Goal: Task Accomplishment & Management: Use online tool/utility

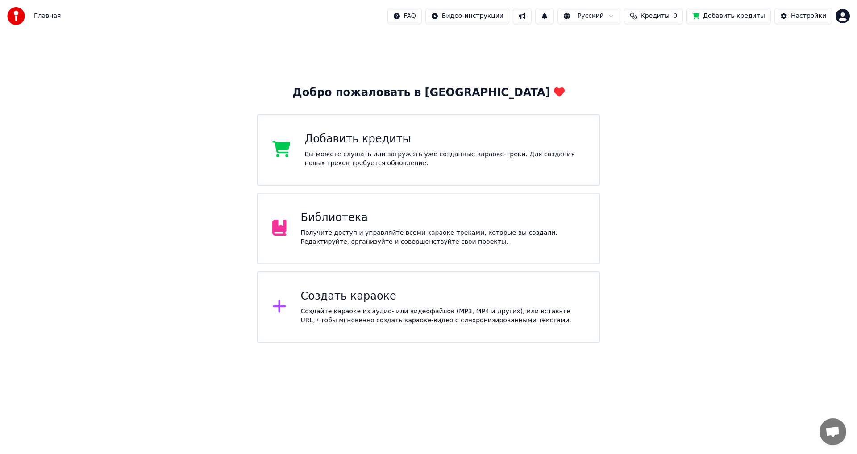
click at [846, 18] on html "Главная FAQ Видео-инструкции Русский Кредиты 0 Добавить кредиты Настройки Добро…" at bounding box center [428, 171] width 857 height 343
click at [698, 35] on html "Главная FAQ Видео-инструкции Русский Кредиты 0 Добавить кредиты Настройки Добро…" at bounding box center [428, 171] width 857 height 343
click at [668, 18] on span "Кредиты" at bounding box center [655, 16] width 29 height 9
click at [669, 70] on button "Обновить" at bounding box center [666, 67] width 54 height 16
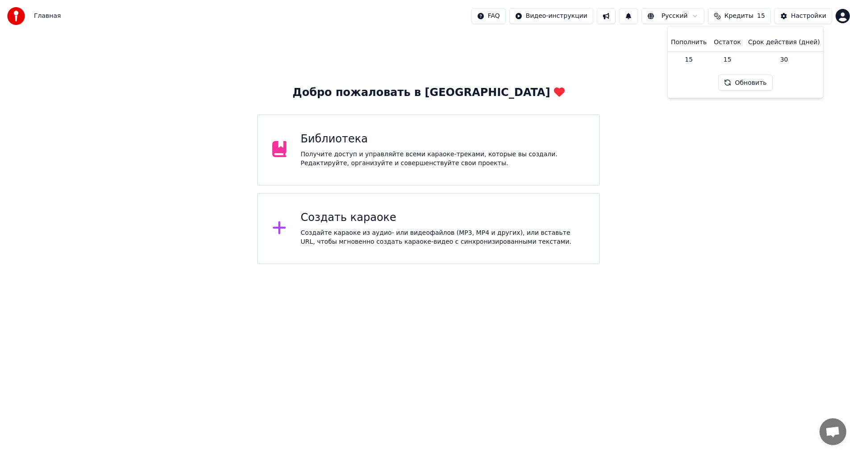
click at [627, 66] on div "Добро пожаловать в Youka Библиотека Получите доступ и управляйте всеми караоке-…" at bounding box center [428, 148] width 857 height 232
click at [513, 237] on div "Создайте караоке из аудио- или видеофайлов (MP3, MP4 и других), или вставьте UR…" at bounding box center [443, 238] width 284 height 18
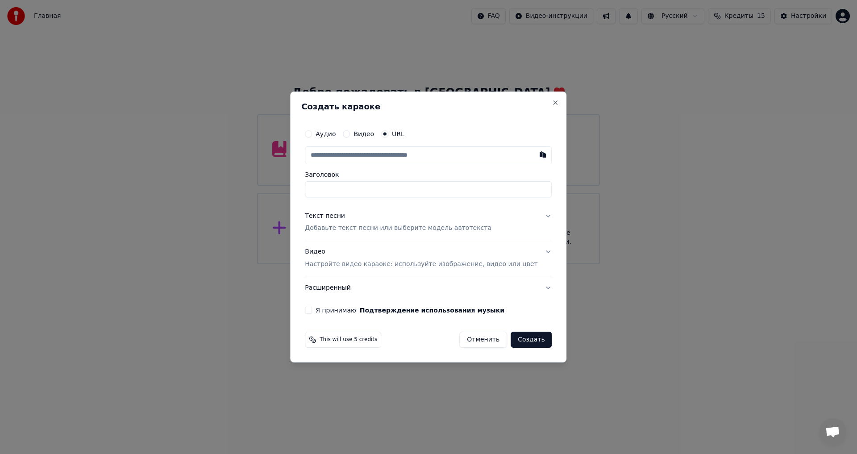
click at [335, 140] on div "Аудио Видео URL" at bounding box center [428, 134] width 247 height 18
click at [336, 136] on label "Аудио" at bounding box center [326, 134] width 20 height 6
click at [312, 136] on button "Аудио" at bounding box center [308, 133] width 7 height 7
click at [366, 155] on div "Выбрать файл" at bounding box center [336, 155] width 62 height 16
type input "**********"
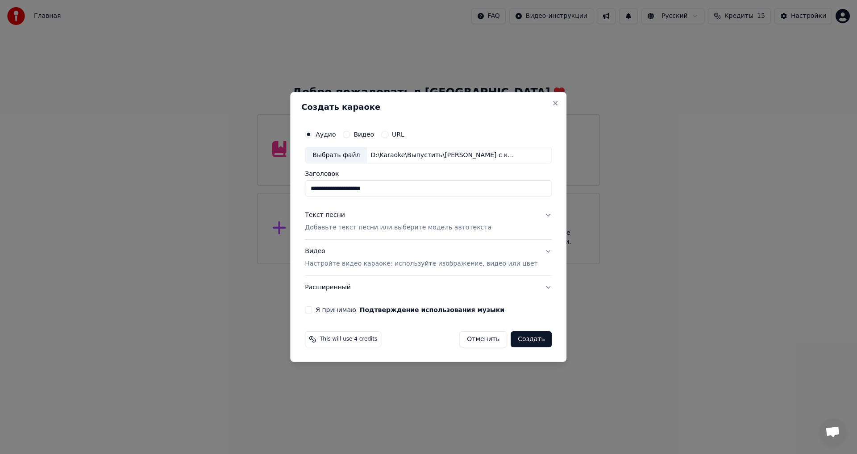
click at [365, 233] on button "Текст песни Добавьте текст песни или выберите модель автотекста" at bounding box center [428, 222] width 247 height 36
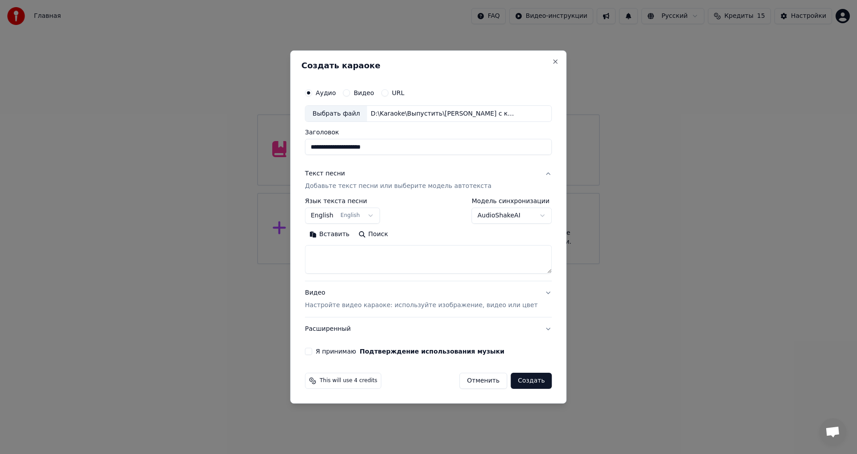
click at [349, 255] on textarea at bounding box center [428, 260] width 247 height 29
click at [372, 215] on button "English English" at bounding box center [342, 216] width 75 height 16
select select "**"
click at [356, 254] on textarea at bounding box center [428, 260] width 247 height 29
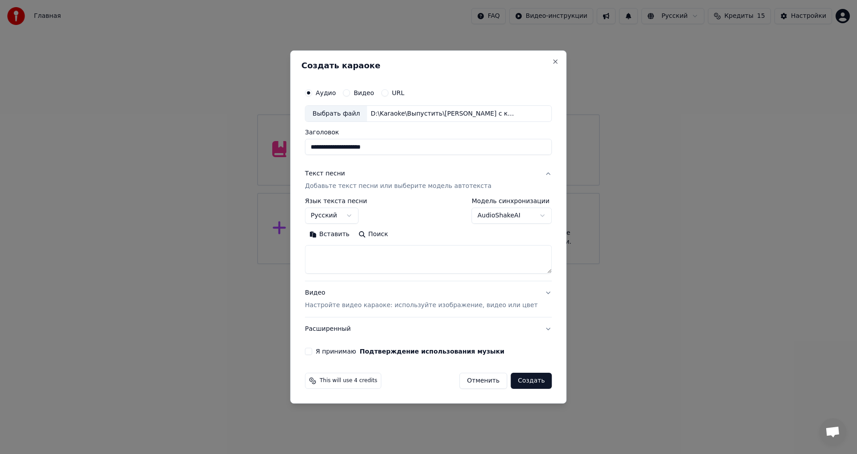
paste textarea "**********"
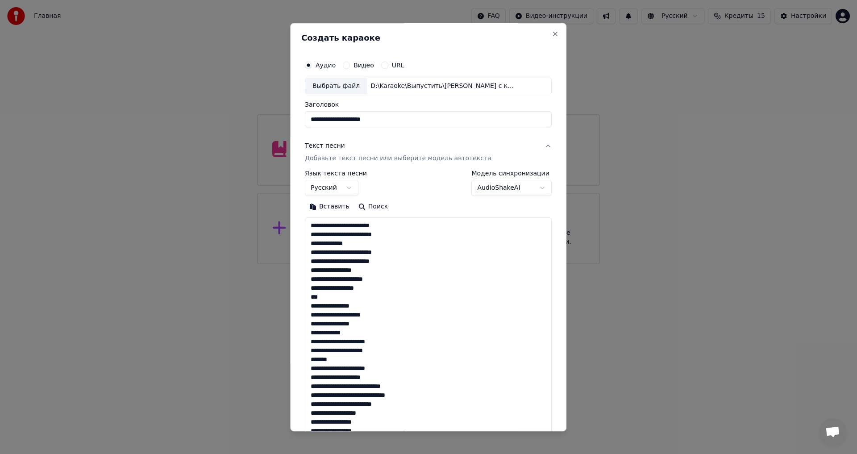
scroll to position [262, 0]
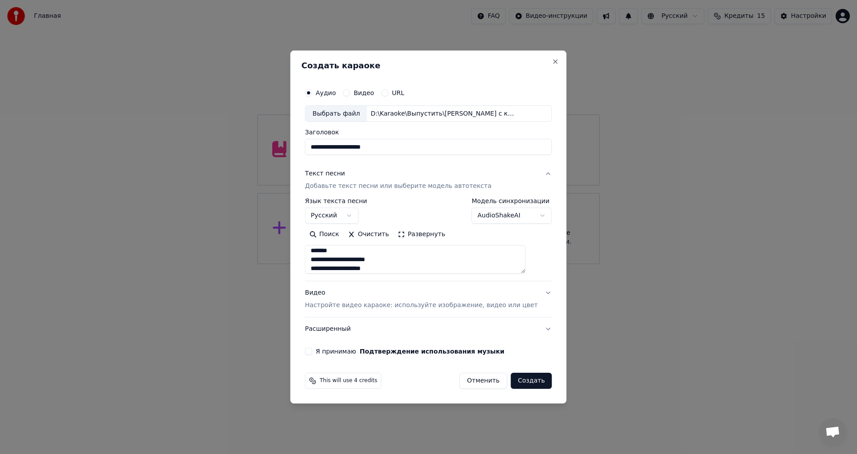
type textarea "**********"
click at [367, 307] on p "Настройте видео караоке: используйте изображение, видео или цвет" at bounding box center [421, 305] width 233 height 9
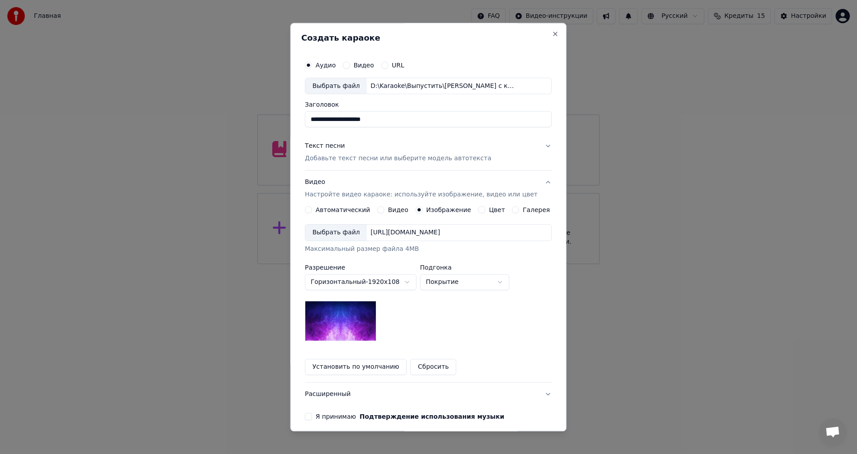
click at [331, 236] on div "Выбрать файл" at bounding box center [336, 233] width 62 height 16
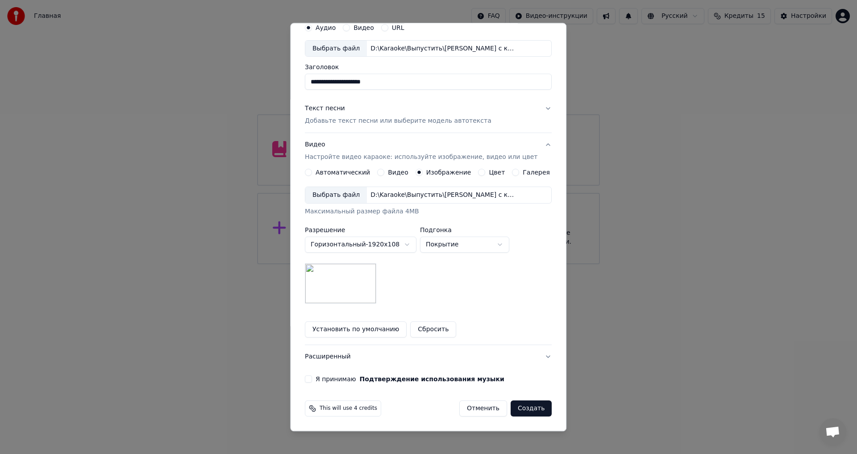
click at [328, 383] on label "Я принимаю Подтверждение использования музыки" at bounding box center [410, 379] width 189 height 6
click at [312, 383] on button "Я принимаю Подтверждение использования музыки" at bounding box center [308, 379] width 7 height 7
click at [363, 351] on button "Расширенный" at bounding box center [428, 357] width 247 height 23
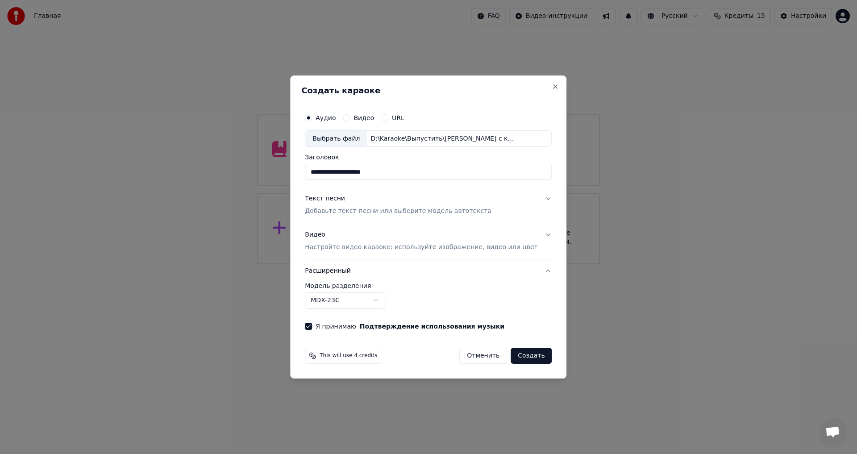
click at [392, 264] on body "**********" at bounding box center [428, 132] width 857 height 264
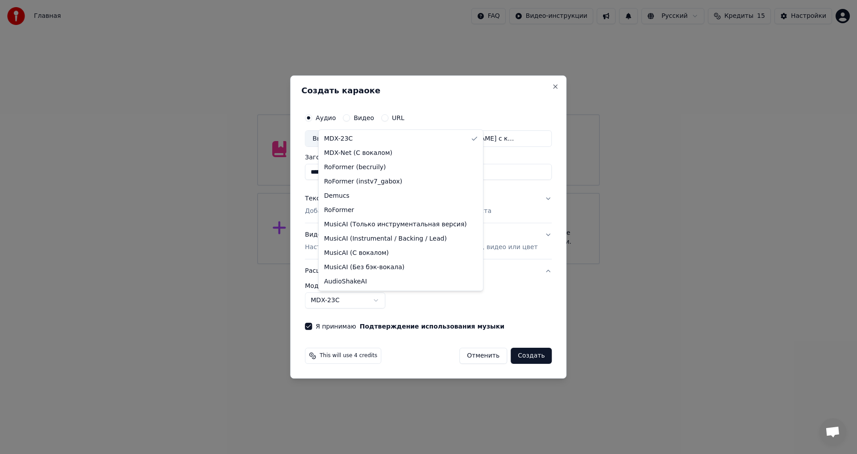
select select "**********"
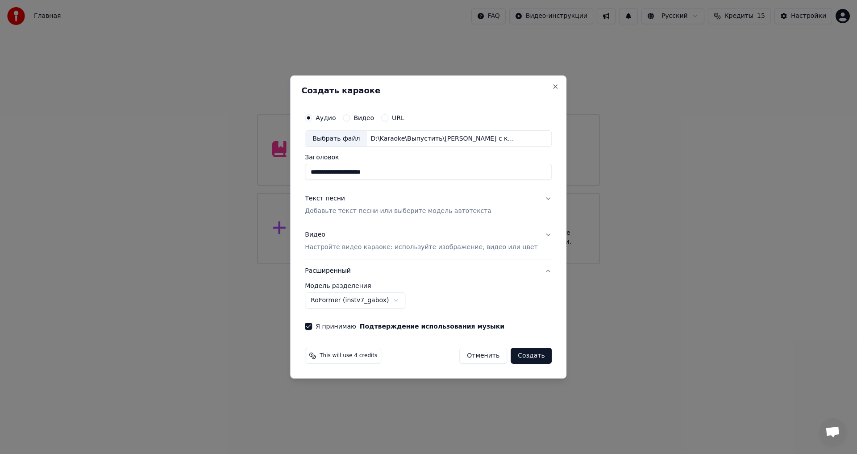
click at [382, 213] on p "Добавьте текст песни или выберите модель автотекста" at bounding box center [398, 211] width 187 height 9
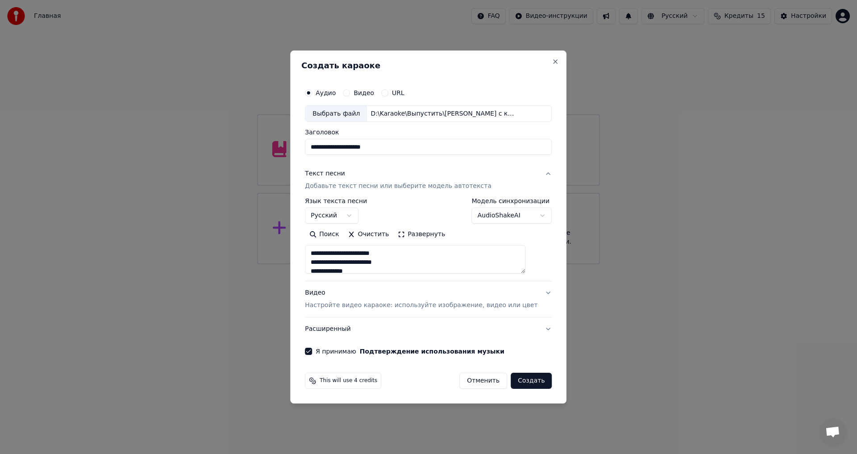
click at [383, 187] on p "Добавьте текст песни или выберите модель автотекста" at bounding box center [398, 186] width 187 height 9
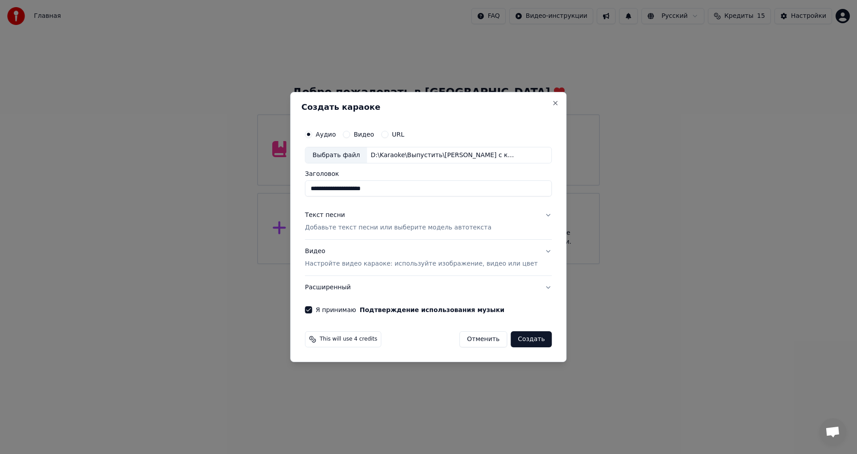
click at [522, 343] on button "Создать" at bounding box center [531, 339] width 41 height 16
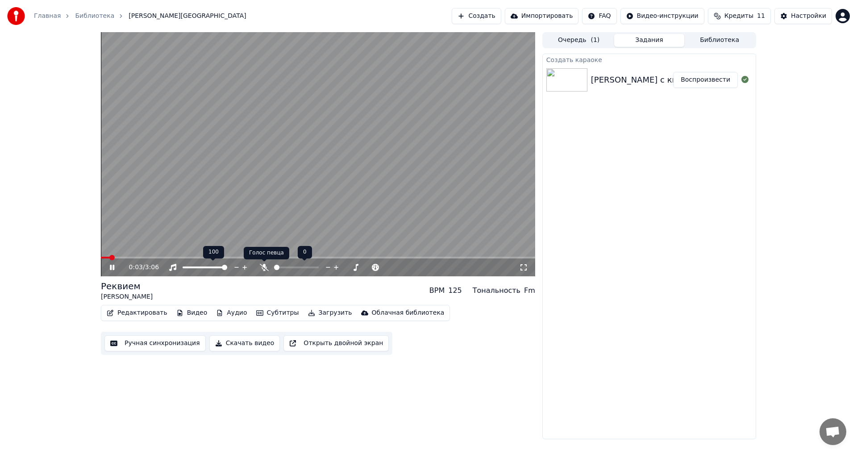
click at [264, 271] on icon at bounding box center [264, 267] width 9 height 7
click at [301, 196] on video at bounding box center [318, 154] width 435 height 244
click at [141, 316] on button "Редактировать" at bounding box center [137, 313] width 68 height 13
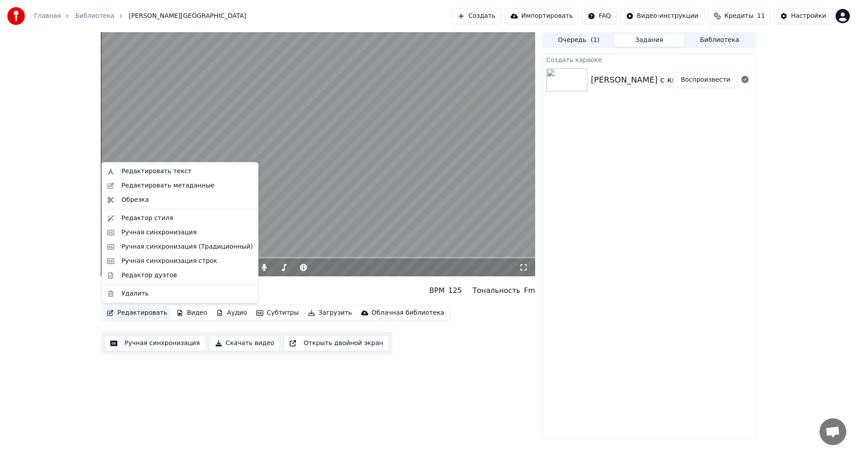
click at [145, 341] on button "Ручная синхронизация" at bounding box center [154, 343] width 101 height 16
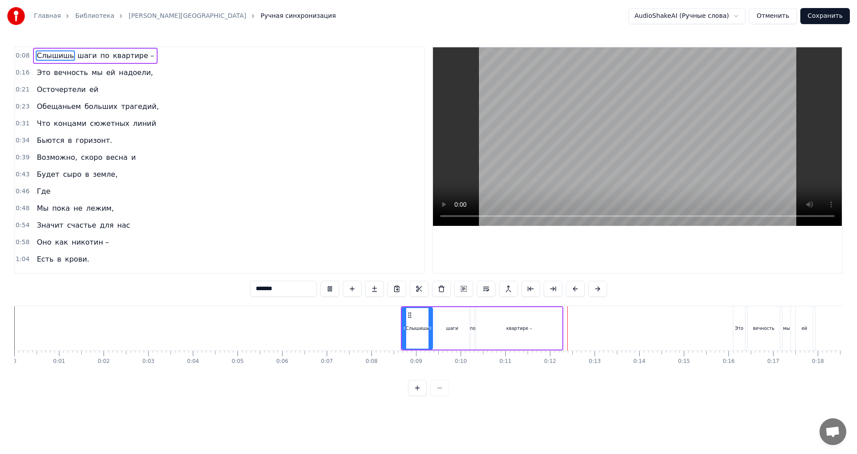
click at [439, 391] on div at bounding box center [428, 388] width 41 height 16
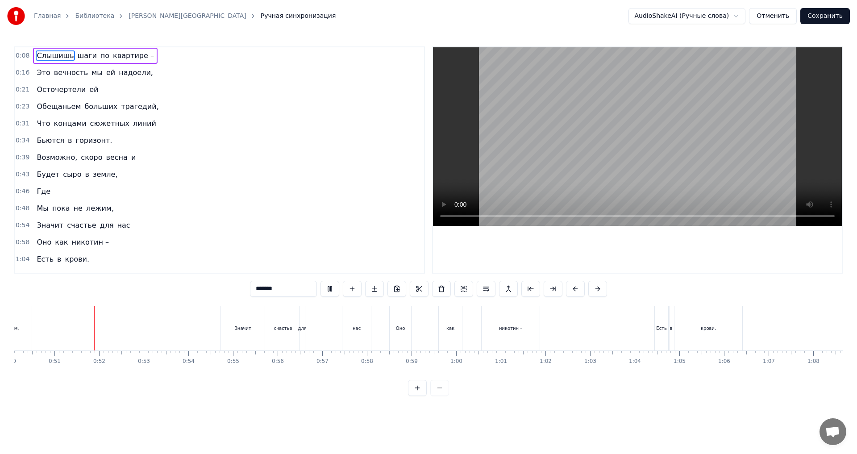
scroll to position [0, 2238]
click at [301, 334] on div "для" at bounding box center [301, 328] width 5 height 44
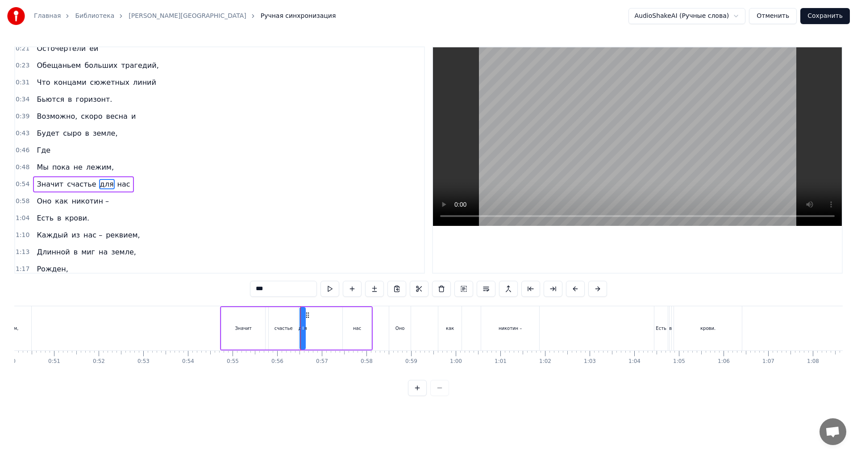
scroll to position [65, 0]
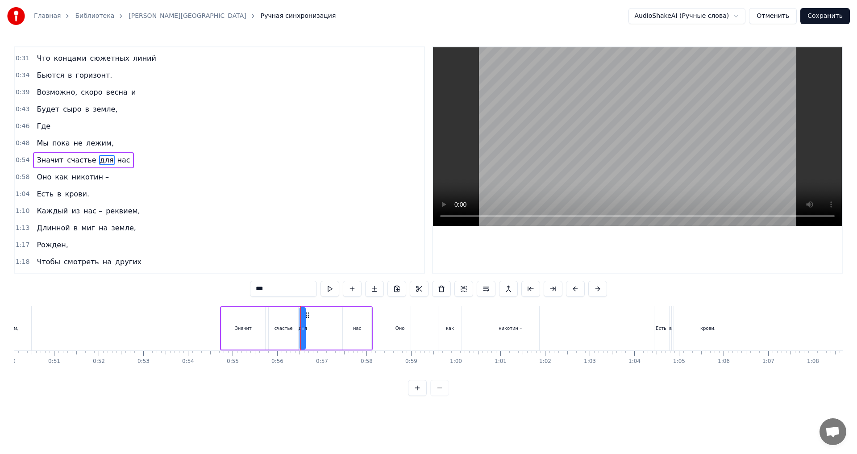
click at [285, 327] on div "счастье" at bounding box center [284, 328] width 18 height 7
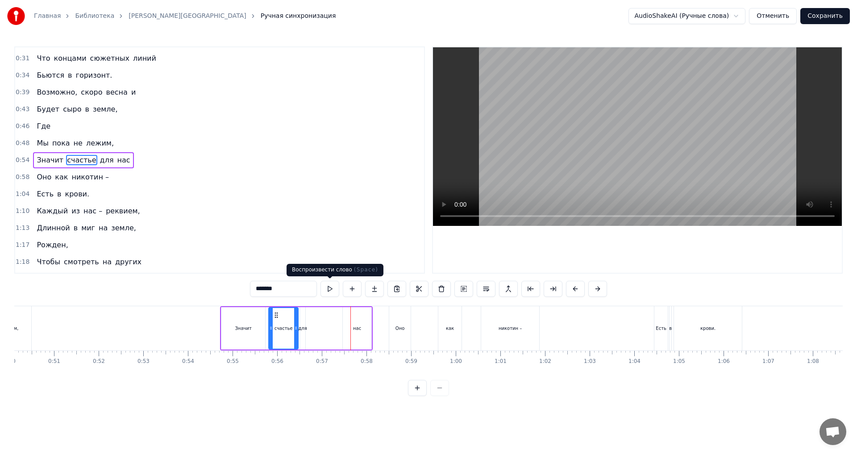
click at [249, 324] on div "Значит" at bounding box center [243, 328] width 44 height 42
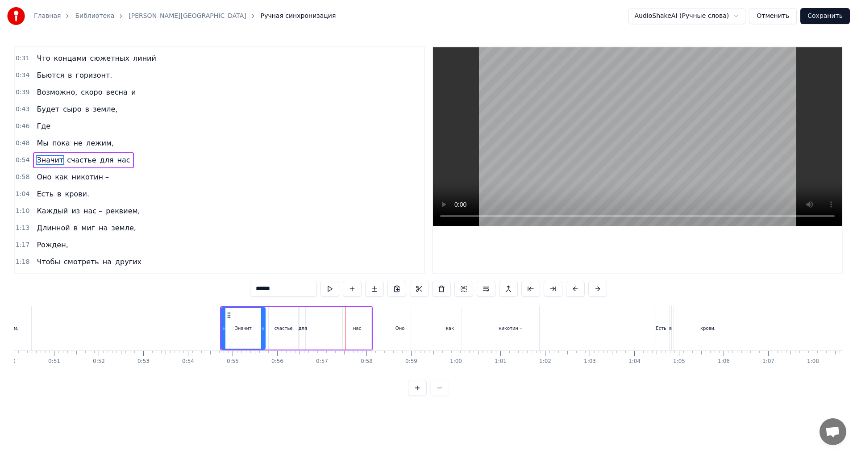
click at [301, 330] on div "для" at bounding box center [302, 328] width 8 height 7
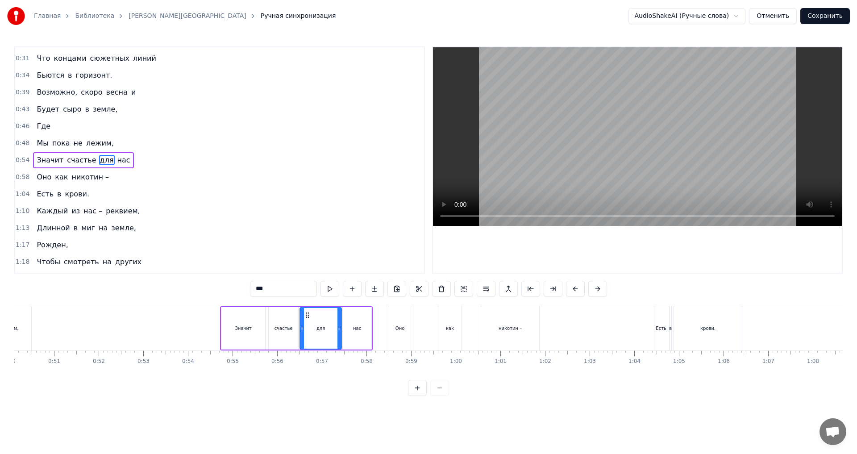
drag, startPoint x: 303, startPoint y: 330, endPoint x: 339, endPoint y: 334, distance: 36.3
click at [339, 334] on div at bounding box center [340, 328] width 4 height 41
drag, startPoint x: 305, startPoint y: 335, endPoint x: 318, endPoint y: 335, distance: 13.4
click at [318, 335] on div at bounding box center [319, 328] width 4 height 41
click at [285, 334] on div "счастье" at bounding box center [283, 328] width 29 height 42
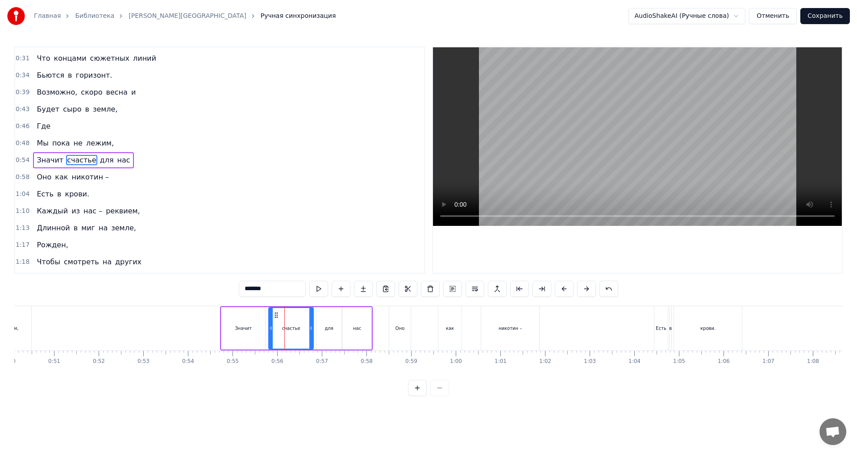
drag, startPoint x: 297, startPoint y: 335, endPoint x: 313, endPoint y: 338, distance: 15.4
click at [313, 338] on div at bounding box center [311, 328] width 4 height 41
click at [248, 334] on div "Значит" at bounding box center [243, 328] width 44 height 42
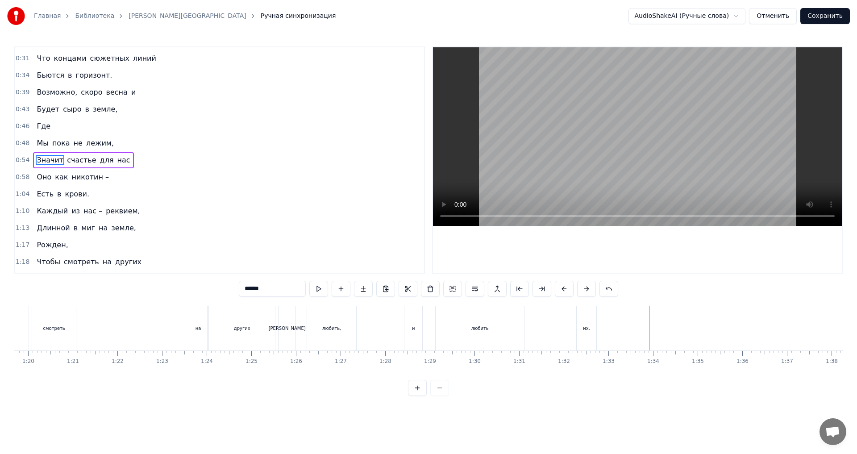
scroll to position [0, 3518]
click at [242, 337] on div "на" at bounding box center [239, 328] width 18 height 44
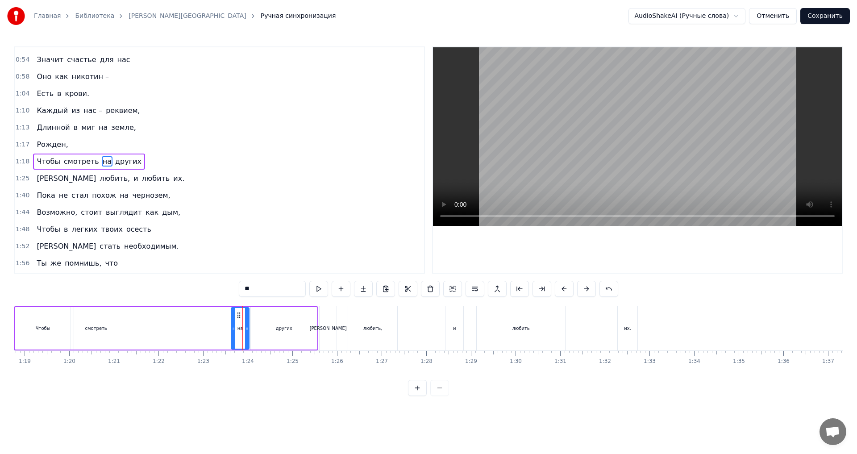
scroll to position [167, 0]
click at [238, 332] on div "на" at bounding box center [240, 328] width 17 height 41
click at [290, 335] on div "других" at bounding box center [284, 328] width 66 height 42
drag, startPoint x: 314, startPoint y: 330, endPoint x: 288, endPoint y: 336, distance: 26.3
click at [288, 336] on div at bounding box center [290, 328] width 4 height 41
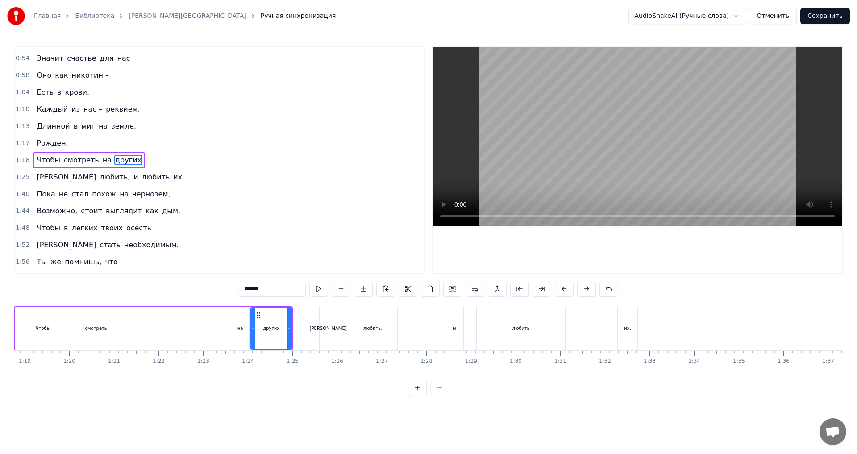
click at [326, 327] on div "[PERSON_NAME]" at bounding box center [328, 328] width 17 height 44
type input "*"
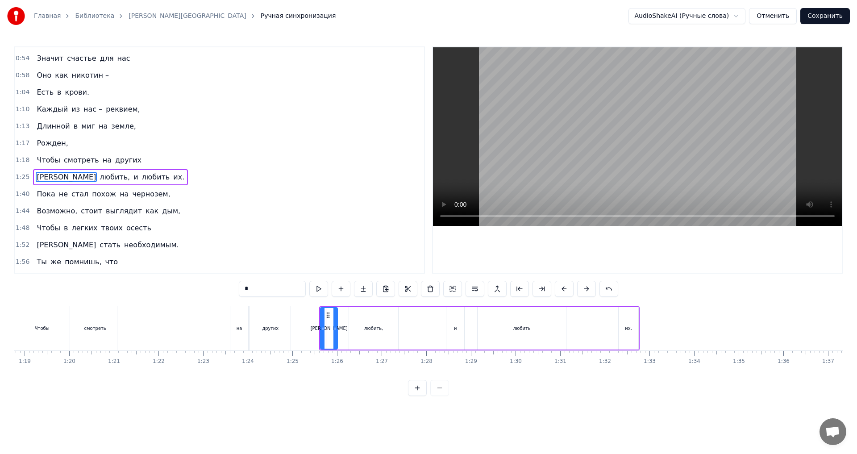
scroll to position [184, 0]
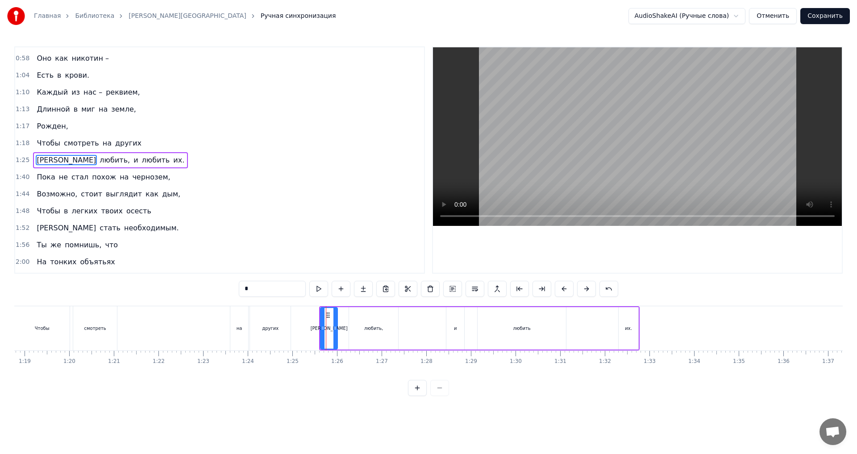
click at [309, 334] on div "Слышишь шаги по квартире – Это вечность мы ей надоели, Осточертели ей Обещаньем…" at bounding box center [659, 328] width 8325 height 45
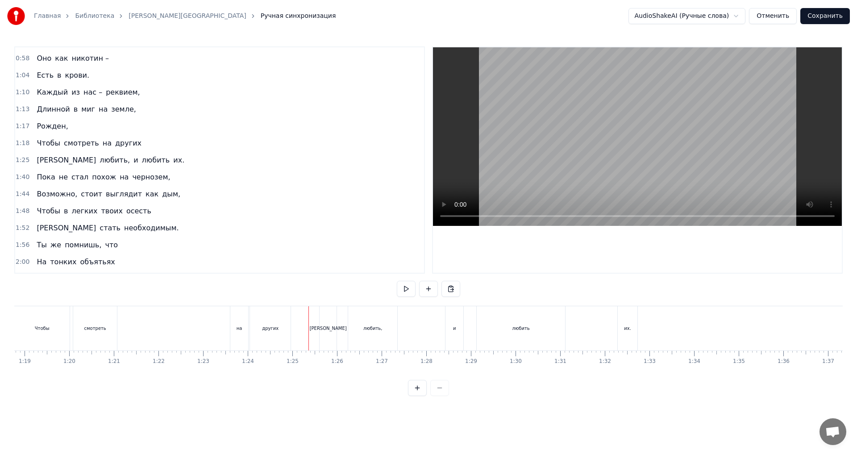
click at [328, 330] on div "[PERSON_NAME]" at bounding box center [328, 328] width 37 height 7
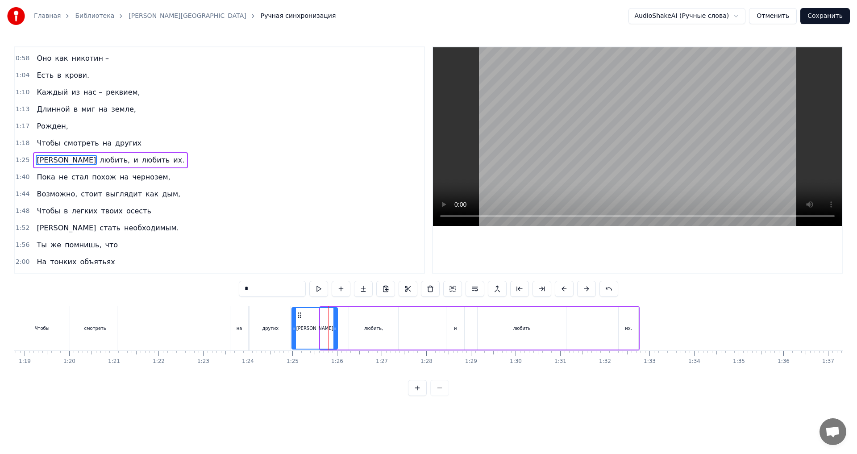
drag, startPoint x: 322, startPoint y: 332, endPoint x: 294, endPoint y: 336, distance: 28.9
click at [294, 336] on div at bounding box center [294, 328] width 4 height 41
drag, startPoint x: 335, startPoint y: 335, endPoint x: 305, endPoint y: 338, distance: 30.5
click at [305, 338] on div at bounding box center [305, 328] width 4 height 41
click at [363, 332] on div "любить," at bounding box center [373, 328] width 49 height 42
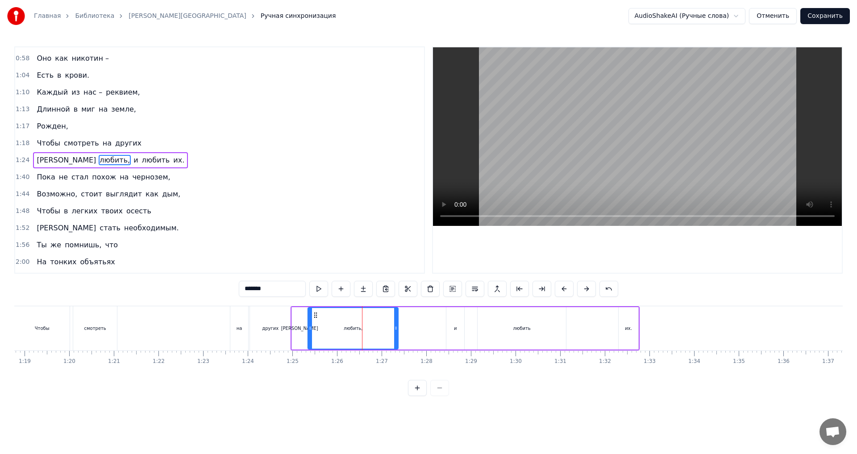
drag, startPoint x: 351, startPoint y: 333, endPoint x: 309, endPoint y: 341, distance: 42.0
click at [309, 341] on div at bounding box center [311, 328] width 4 height 41
click at [273, 334] on div "других" at bounding box center [270, 328] width 41 height 44
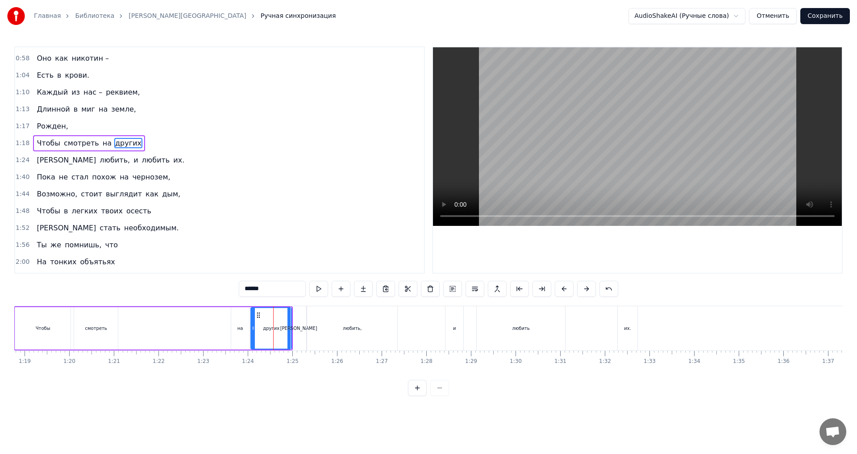
scroll to position [167, 0]
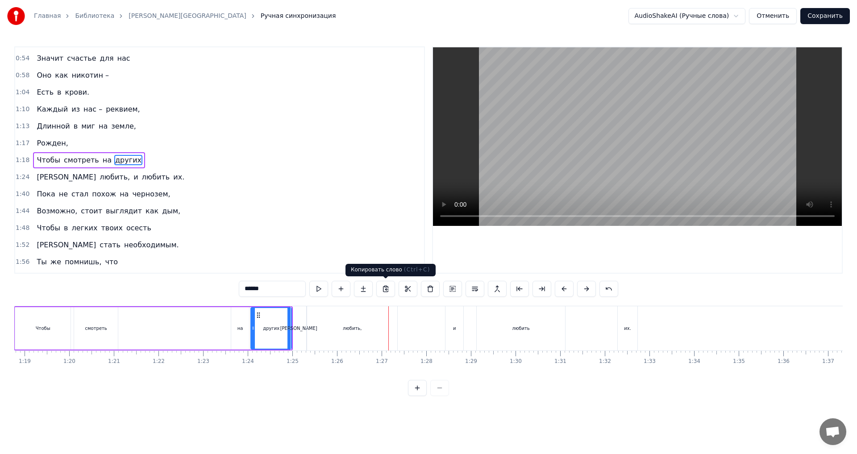
click at [352, 334] on div "любить," at bounding box center [352, 328] width 90 height 44
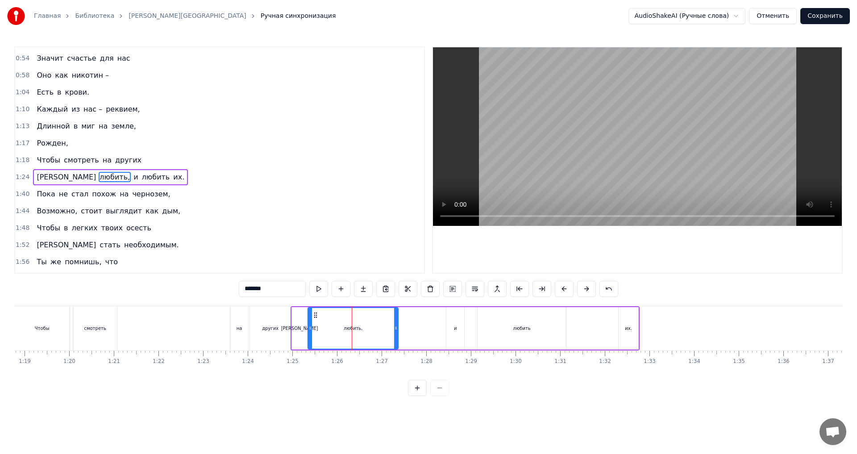
scroll to position [184, 0]
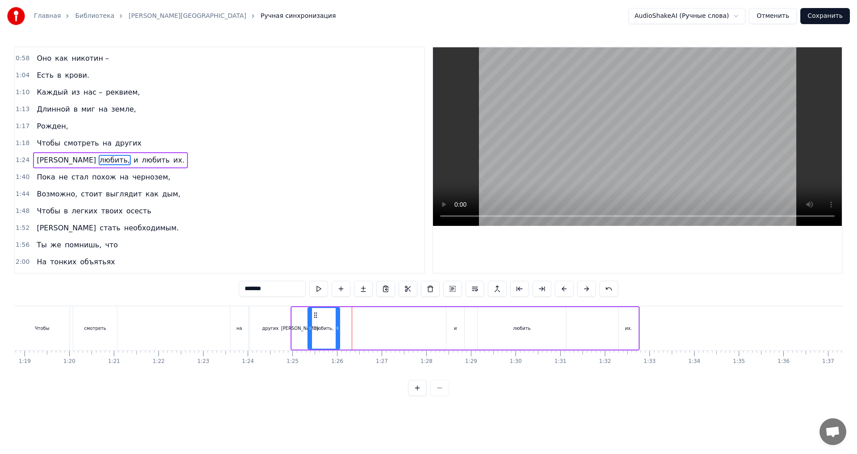
drag, startPoint x: 396, startPoint y: 334, endPoint x: 338, endPoint y: 338, distance: 58.7
click at [338, 338] on div at bounding box center [338, 328] width 4 height 41
click at [274, 337] on div "других" at bounding box center [270, 328] width 41 height 44
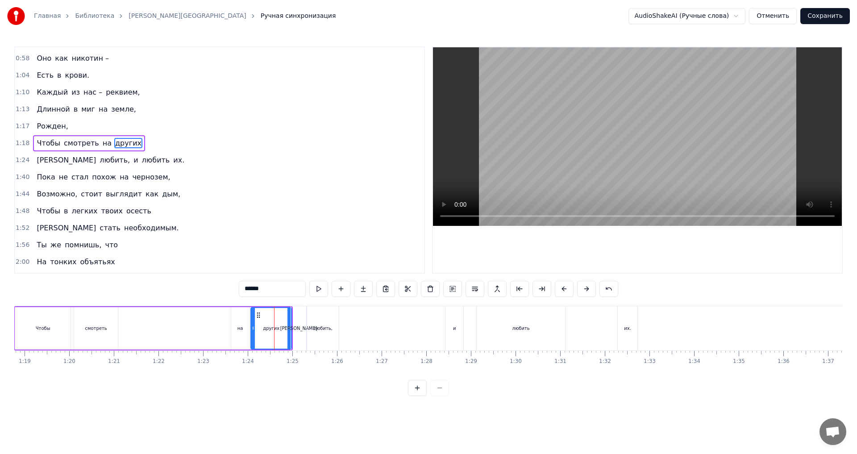
scroll to position [167, 0]
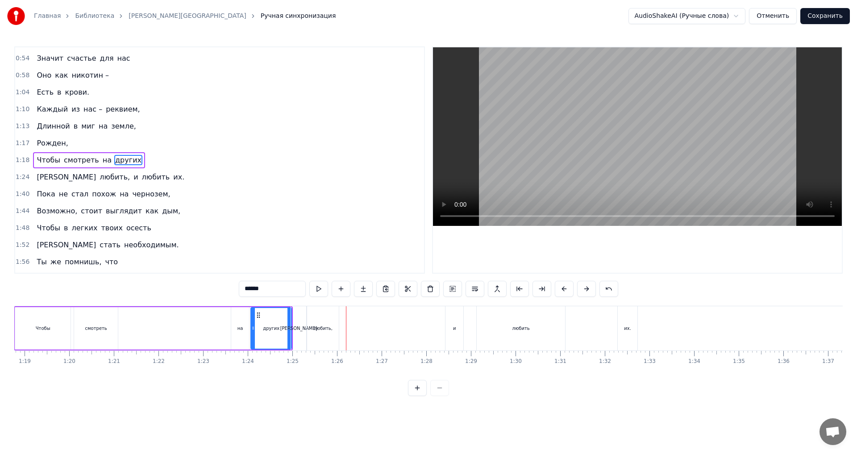
click at [324, 333] on div "любить," at bounding box center [323, 328] width 32 height 44
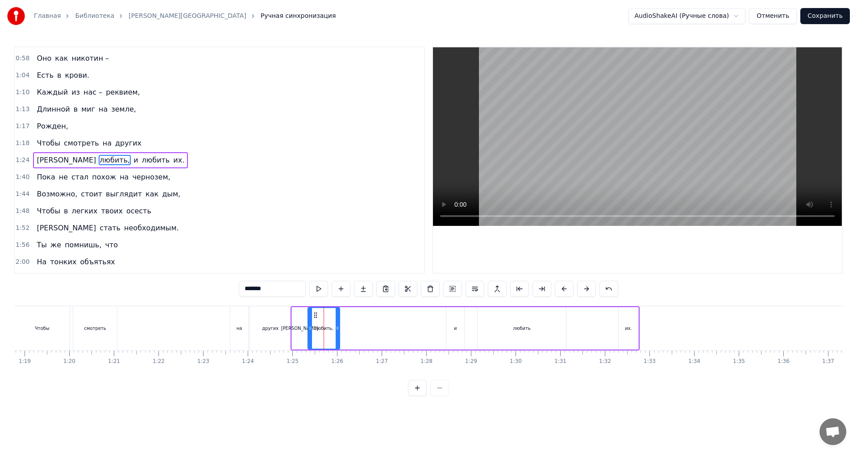
click at [296, 331] on div "[PERSON_NAME]" at bounding box center [299, 328] width 15 height 42
type input "*"
drag, startPoint x: 298, startPoint y: 330, endPoint x: 357, endPoint y: 327, distance: 58.6
click at [357, 327] on div "И любить, и любить их." at bounding box center [465, 328] width 349 height 44
click at [301, 335] on div "[PERSON_NAME]" at bounding box center [299, 328] width 15 height 42
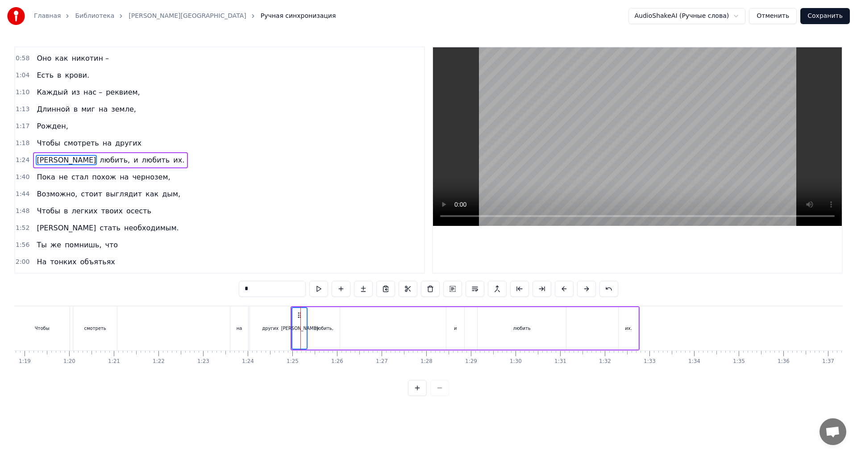
click at [321, 333] on div "любить," at bounding box center [324, 328] width 32 height 42
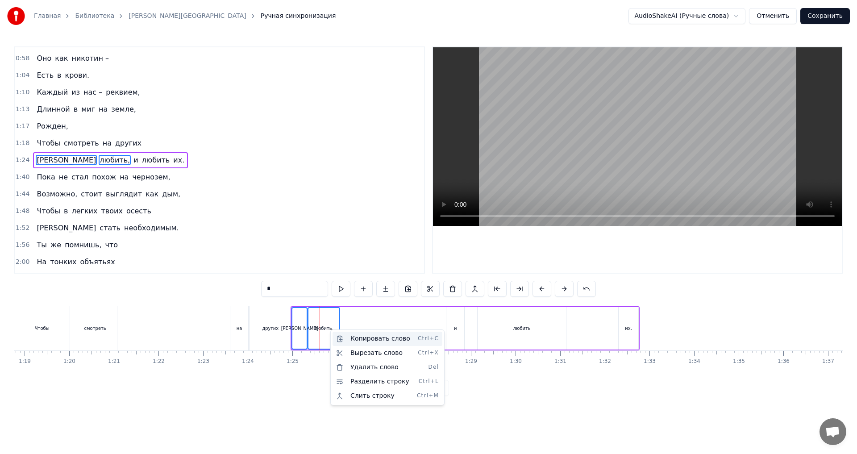
click at [358, 339] on div "Копировать слово Ctrl+C" at bounding box center [388, 339] width 110 height 14
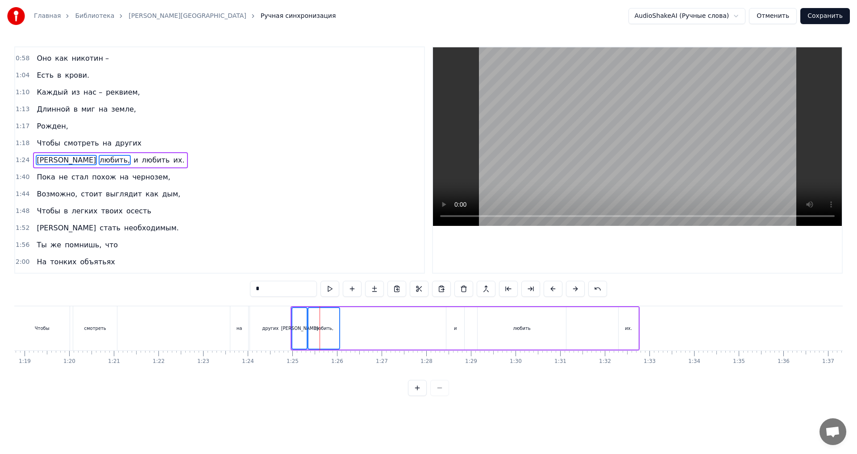
click at [345, 329] on div "И любить, и любить их." at bounding box center [465, 328] width 349 height 44
click at [347, 330] on div "И любить, и любить их." at bounding box center [465, 328] width 349 height 44
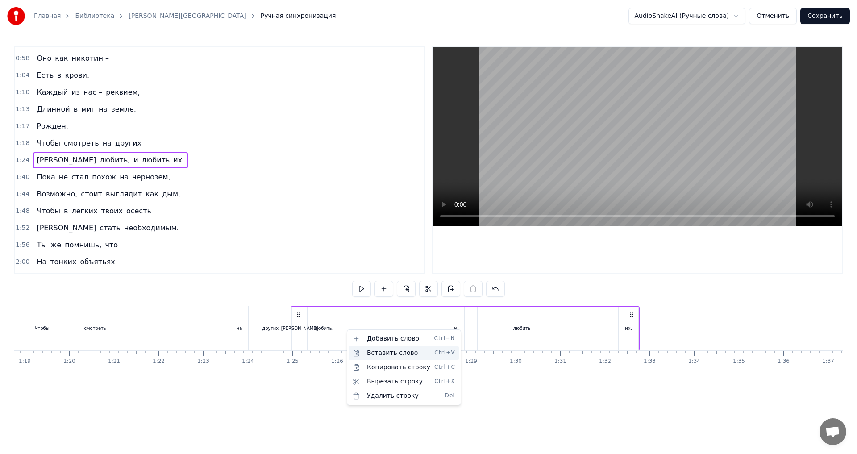
click at [384, 353] on div "Вставить слово Ctrl+V" at bounding box center [404, 353] width 110 height 14
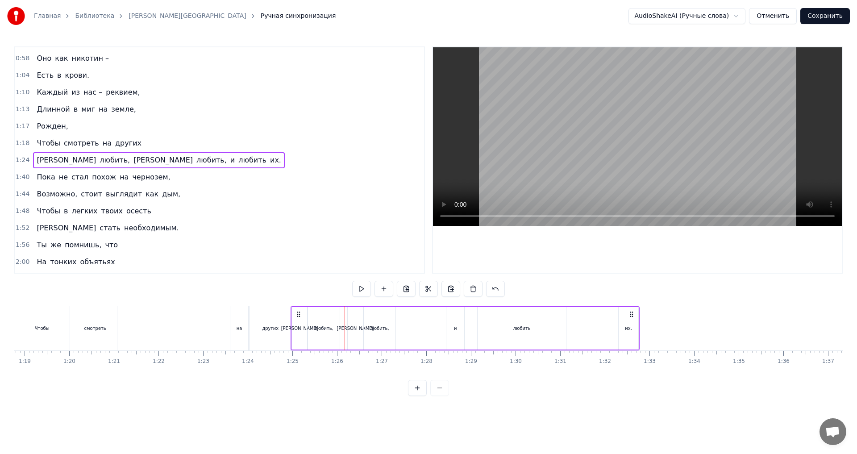
click at [356, 334] on div "[PERSON_NAME]" at bounding box center [355, 328] width 15 height 42
click at [374, 334] on div "любить," at bounding box center [380, 328] width 32 height 42
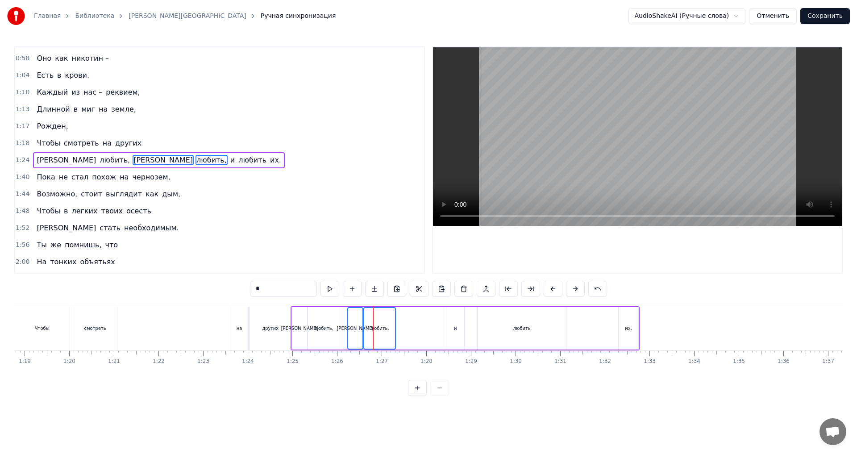
drag, startPoint x: 384, startPoint y: 333, endPoint x: 380, endPoint y: 334, distance: 4.6
click at [380, 334] on div "любить," at bounding box center [379, 328] width 31 height 41
click at [354, 334] on div "[PERSON_NAME]" at bounding box center [355, 328] width 15 height 42
type input "*"
drag, startPoint x: 348, startPoint y: 330, endPoint x: 343, endPoint y: 332, distance: 5.6
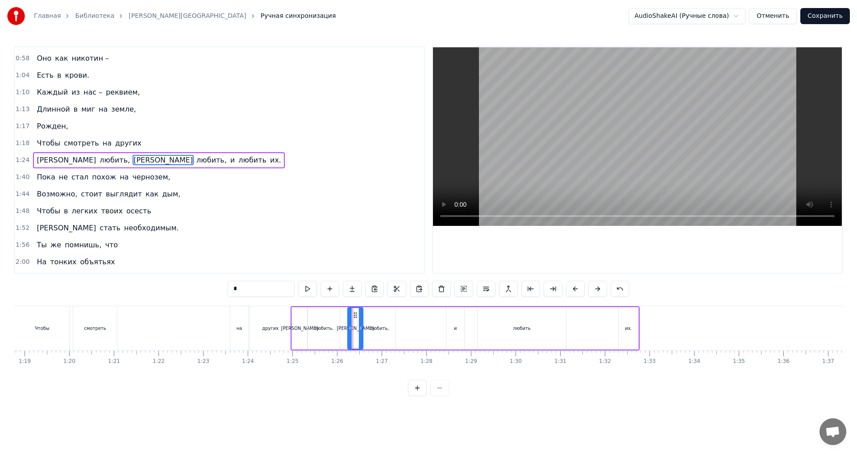
click at [343, 332] on div "И любить, И любить, и любить их." at bounding box center [465, 328] width 349 height 44
click at [351, 331] on div "[PERSON_NAME]" at bounding box center [355, 328] width 15 height 42
drag, startPoint x: 350, startPoint y: 332, endPoint x: 343, endPoint y: 334, distance: 7.1
click at [343, 334] on div at bounding box center [343, 328] width 4 height 41
drag, startPoint x: 361, startPoint y: 334, endPoint x: 355, endPoint y: 336, distance: 6.9
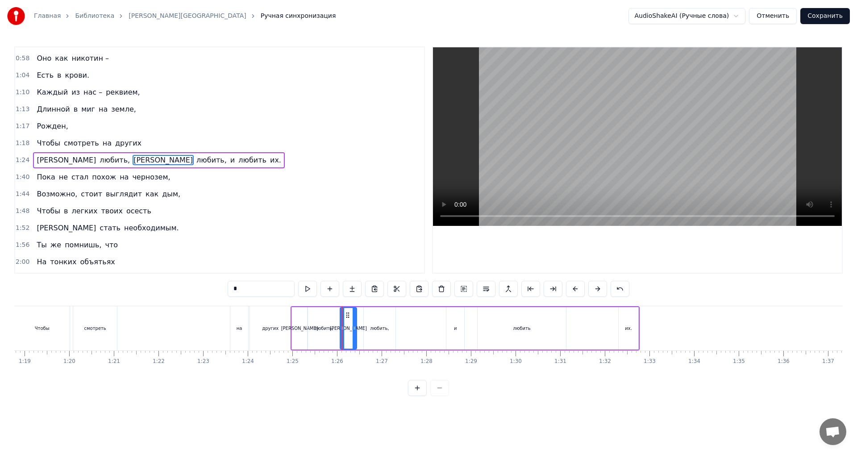
click at [355, 336] on div at bounding box center [355, 328] width 4 height 41
click at [314, 332] on div "любить," at bounding box center [324, 328] width 32 height 42
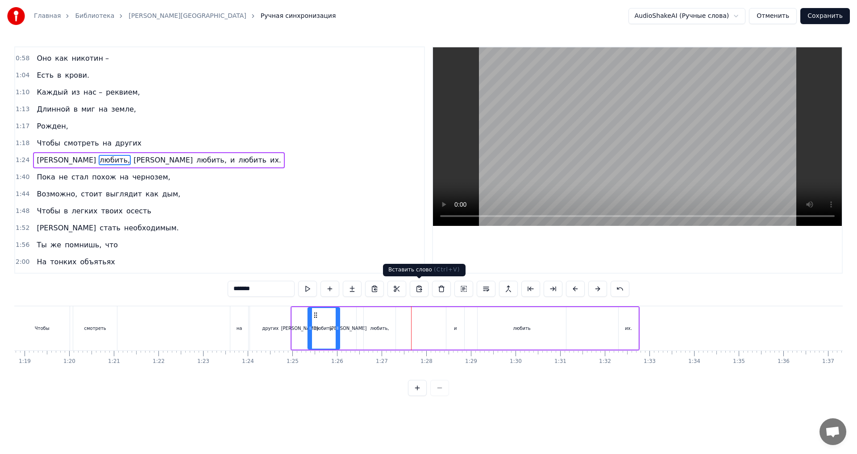
click at [383, 326] on div "любить," at bounding box center [379, 328] width 19 height 7
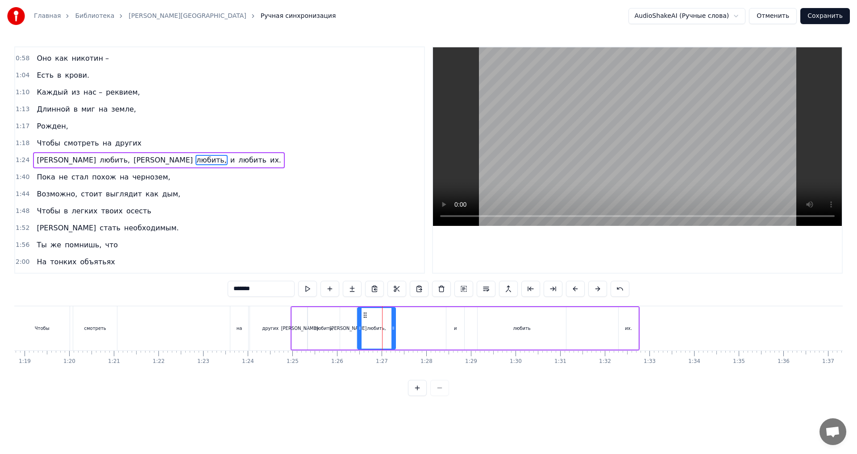
drag, startPoint x: 365, startPoint y: 332, endPoint x: 359, endPoint y: 334, distance: 6.1
click at [359, 334] on div at bounding box center [360, 328] width 4 height 41
click at [265, 332] on div "других" at bounding box center [270, 328] width 41 height 44
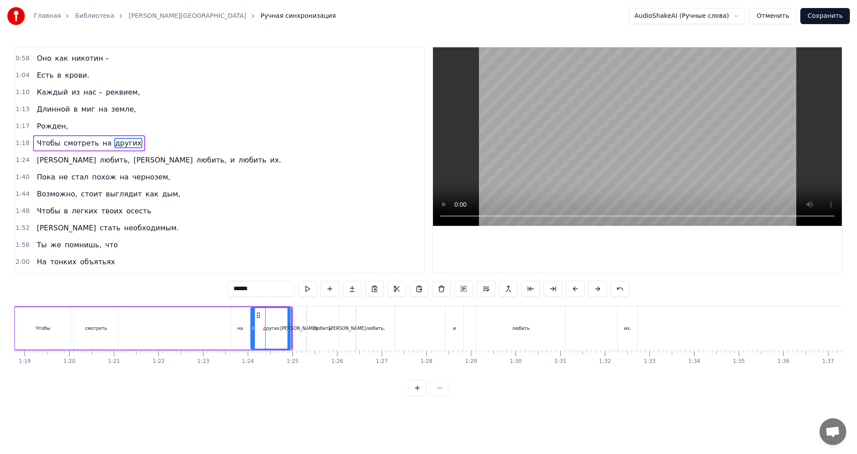
scroll to position [167, 0]
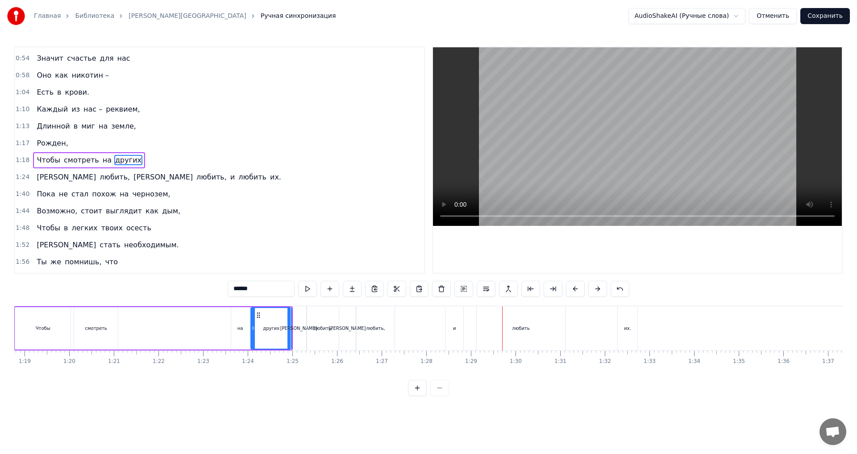
click at [620, 331] on div "их." at bounding box center [628, 328] width 20 height 44
type input "***"
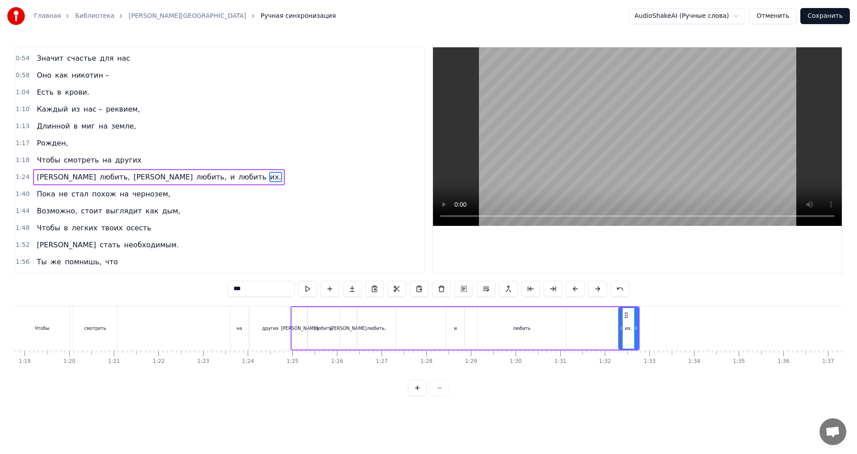
scroll to position [184, 0]
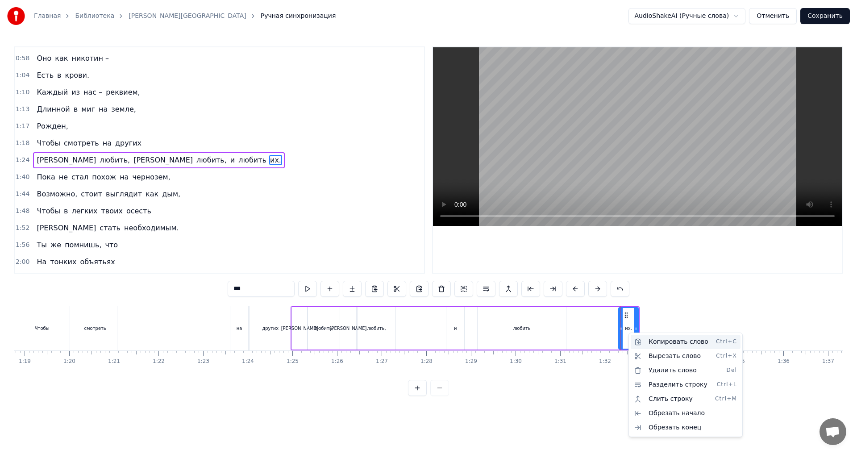
click at [655, 341] on div "Копировать слово Ctrl+C" at bounding box center [686, 342] width 110 height 14
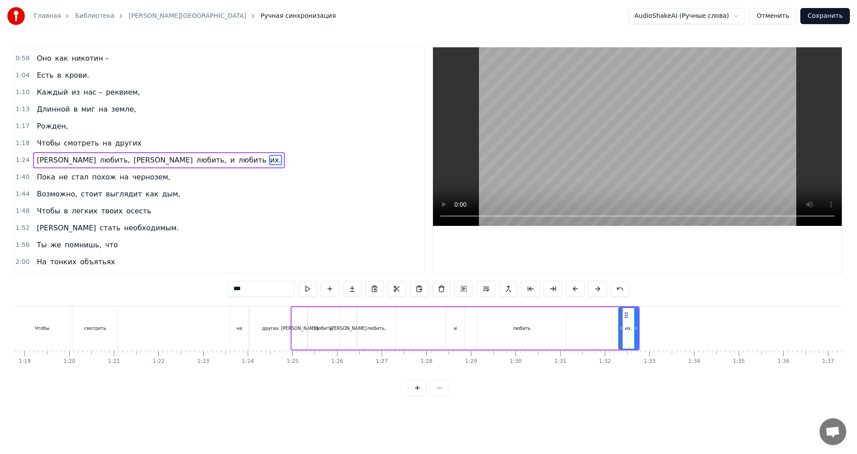
click at [409, 328] on div "И любить, И любить, и любить их." at bounding box center [465, 328] width 349 height 44
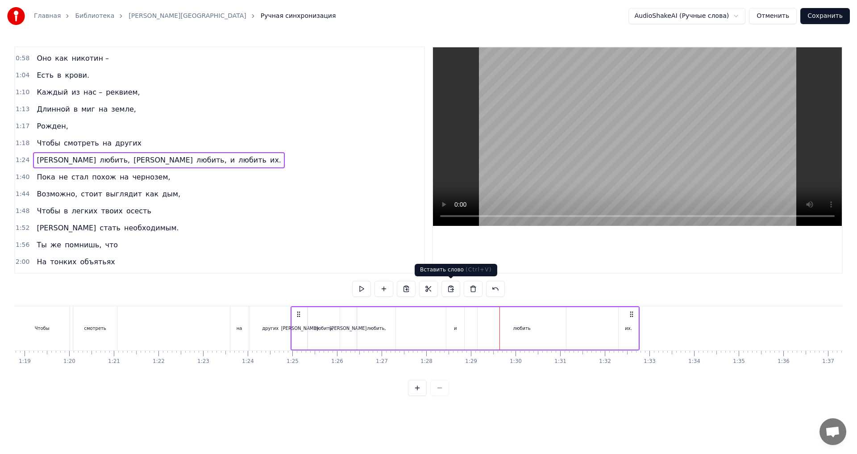
click at [460, 349] on div "и" at bounding box center [455, 328] width 19 height 42
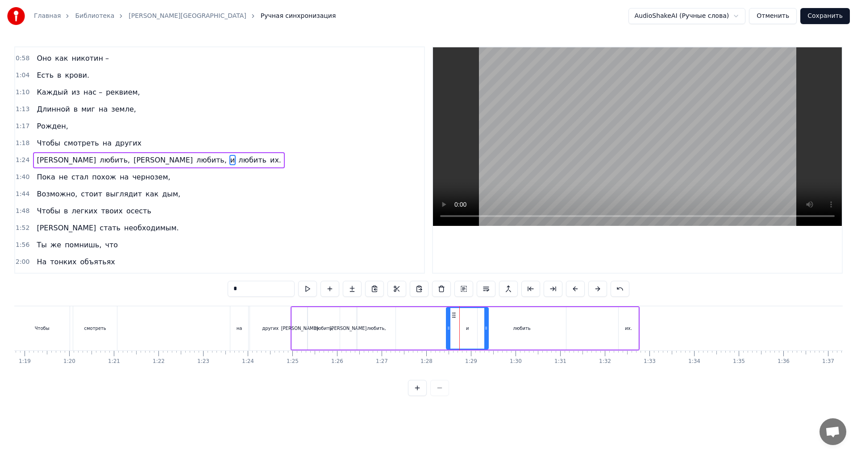
drag, startPoint x: 463, startPoint y: 332, endPoint x: 487, endPoint y: 334, distance: 24.2
click at [487, 334] on div at bounding box center [487, 328] width 4 height 41
drag, startPoint x: 451, startPoint y: 335, endPoint x: 475, endPoint y: 336, distance: 24.2
click at [475, 336] on div at bounding box center [475, 328] width 4 height 41
click at [435, 331] on div "И любить, И любить, и любить их." at bounding box center [465, 328] width 349 height 44
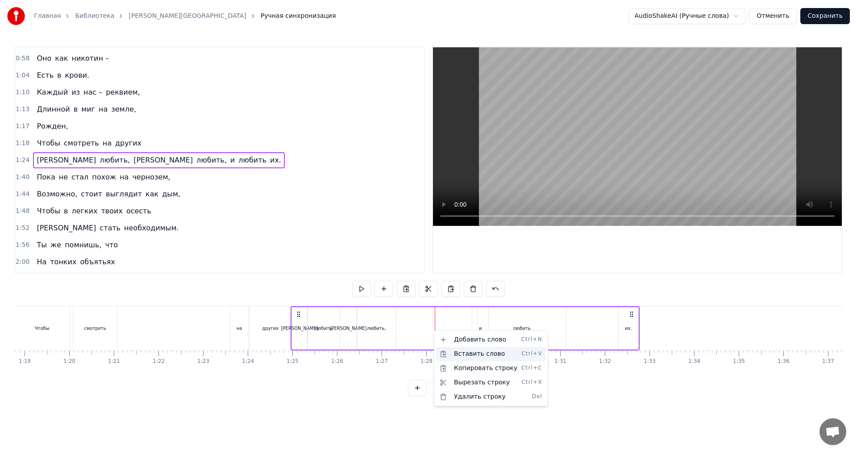
click at [472, 357] on div "Вставить слово Ctrl+V" at bounding box center [491, 354] width 110 height 14
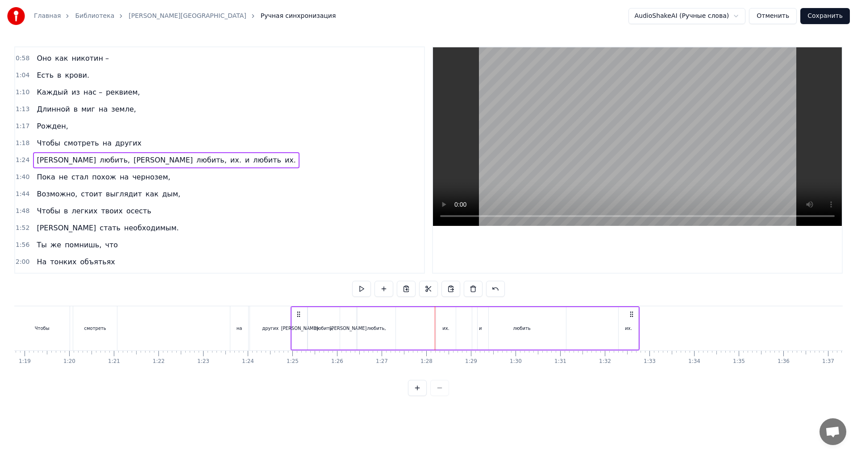
click at [440, 330] on div "их." at bounding box center [446, 328] width 20 height 42
drag, startPoint x: 452, startPoint y: 331, endPoint x: 462, endPoint y: 333, distance: 9.6
click at [462, 333] on div at bounding box center [463, 328] width 4 height 41
click at [441, 334] on div at bounding box center [442, 328] width 4 height 41
click at [427, 329] on div "И любить, И любить, их. и любить их." at bounding box center [465, 328] width 349 height 44
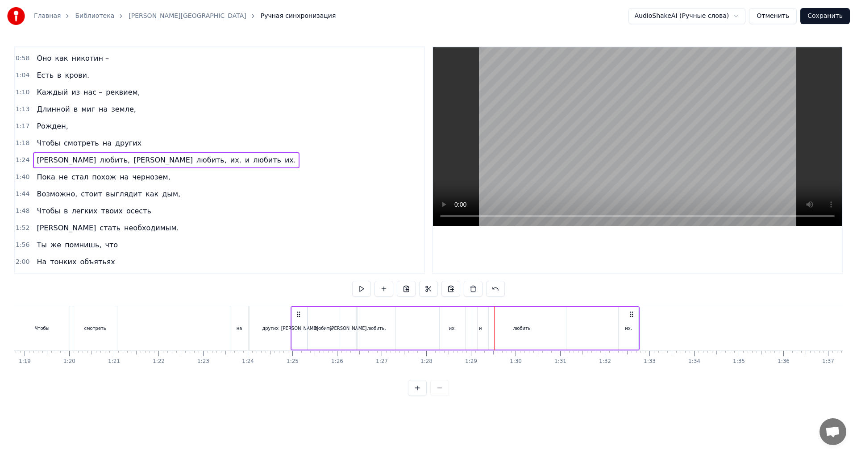
click at [449, 338] on div "их." at bounding box center [452, 328] width 25 height 42
click at [230, 162] on span "их." at bounding box center [236, 160] width 13 height 10
click at [244, 286] on input "***" at bounding box center [261, 289] width 67 height 16
type input "**"
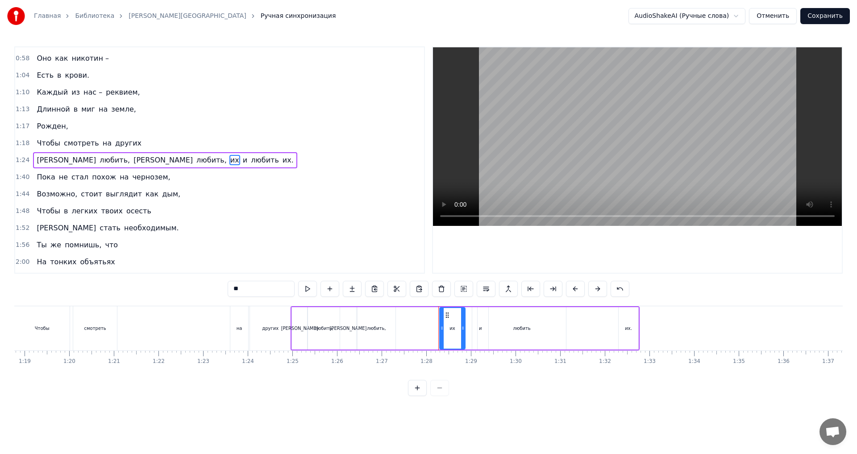
click at [430, 332] on div "И любить, И любить, их и любить их." at bounding box center [465, 328] width 349 height 44
click at [451, 334] on div "их" at bounding box center [452, 328] width 25 height 42
click at [482, 335] on div "любить" at bounding box center [522, 328] width 88 height 42
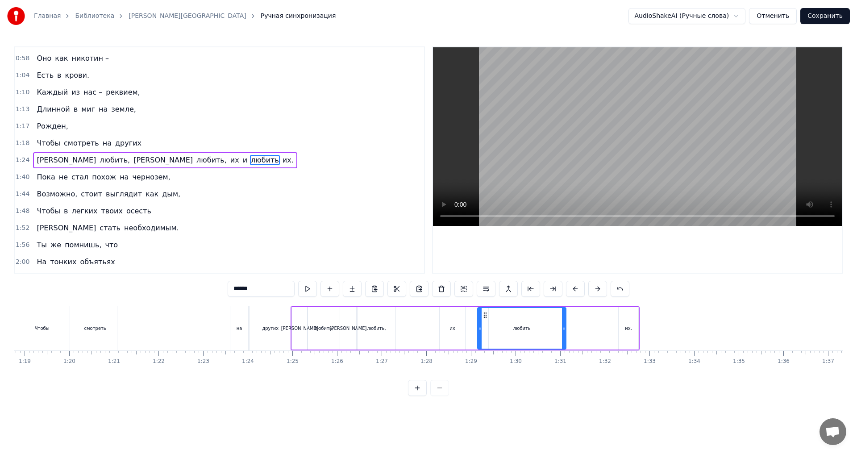
click at [473, 330] on div "и" at bounding box center [480, 328] width 16 height 42
drag, startPoint x: 475, startPoint y: 330, endPoint x: 468, endPoint y: 332, distance: 6.9
click at [468, 332] on div at bounding box center [468, 328] width 4 height 41
drag, startPoint x: 487, startPoint y: 333, endPoint x: 480, endPoint y: 334, distance: 7.6
click at [480, 334] on div at bounding box center [481, 328] width 4 height 41
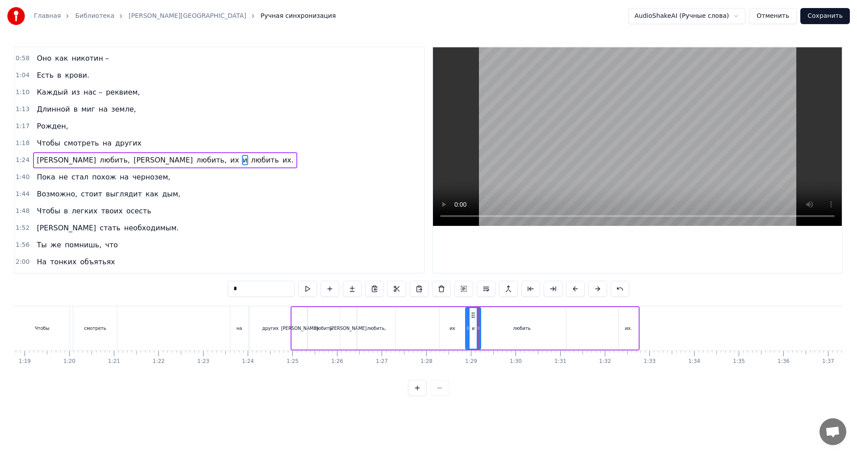
click at [495, 335] on div "любить" at bounding box center [522, 328] width 88 height 42
click at [483, 336] on div at bounding box center [484, 328] width 4 height 41
drag, startPoint x: 557, startPoint y: 334, endPoint x: 501, endPoint y: 338, distance: 56.4
click at [501, 338] on div at bounding box center [500, 328] width 4 height 41
click at [474, 335] on div "и" at bounding box center [473, 328] width 15 height 42
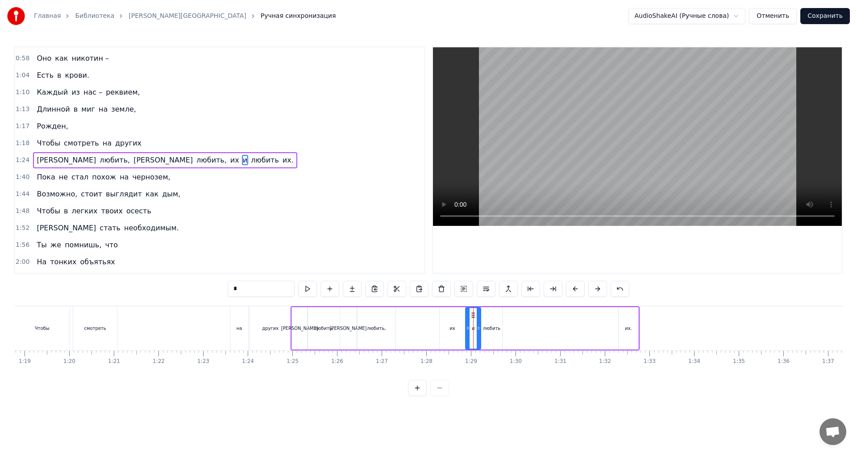
click at [444, 332] on div "их" at bounding box center [452, 328] width 25 height 42
type input "**"
click at [426, 324] on div "И любить, И любить, их и любить их." at bounding box center [465, 328] width 349 height 44
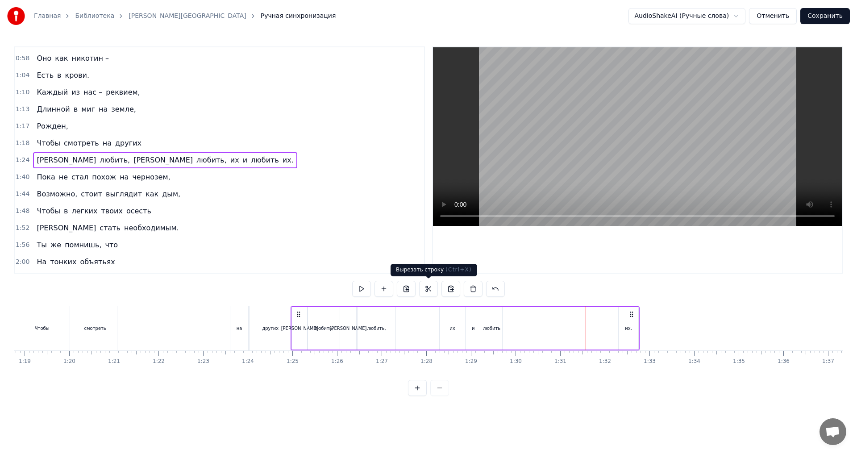
click at [417, 325] on div "И любить, И любить, их и любить их." at bounding box center [465, 328] width 349 height 44
click at [471, 338] on div "и" at bounding box center [473, 328] width 15 height 42
click at [490, 335] on div "любить" at bounding box center [491, 328] width 21 height 42
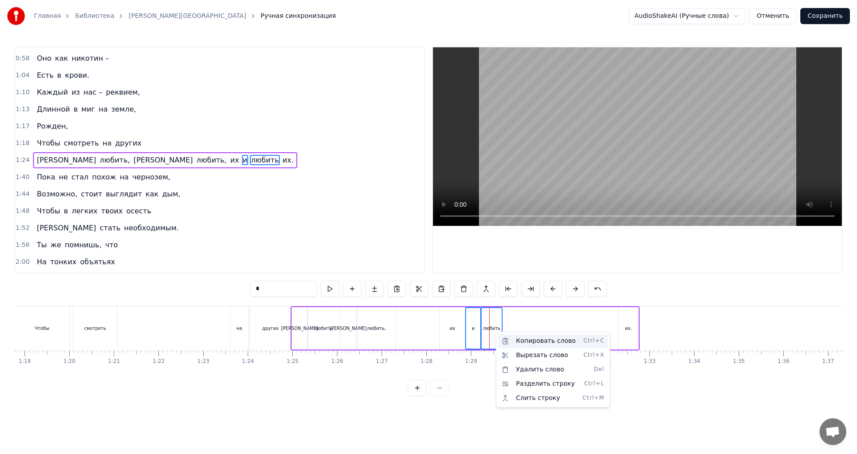
click at [529, 343] on div "Копировать слово Ctrl+C" at bounding box center [553, 341] width 110 height 14
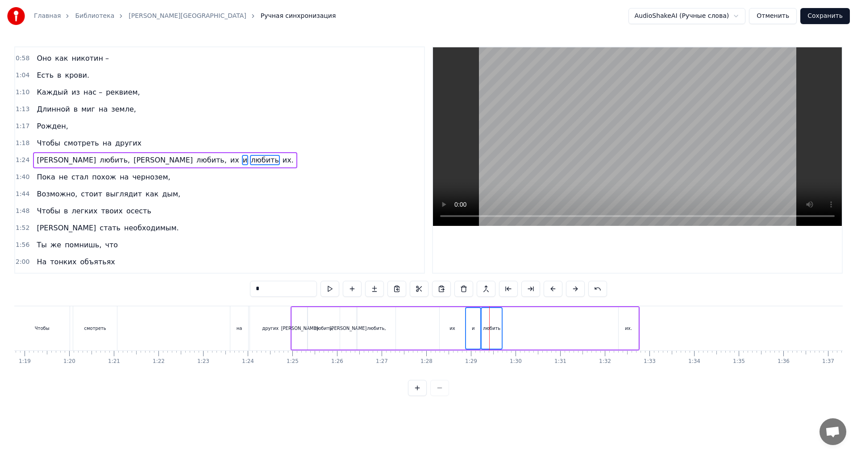
click at [510, 330] on div "И любить, И любить, их и любить их." at bounding box center [465, 328] width 349 height 44
click at [515, 331] on div "И любить, И любить, их и любить их." at bounding box center [465, 328] width 349 height 44
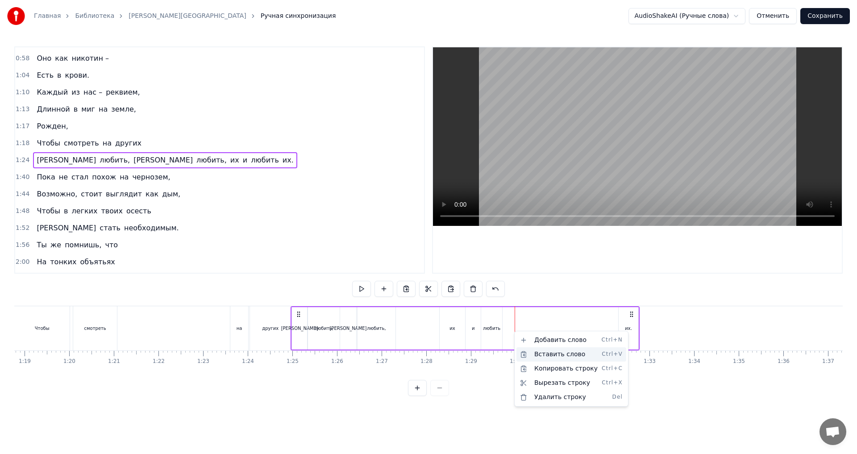
click at [550, 359] on div "Вставить слово Ctrl+V" at bounding box center [572, 354] width 110 height 14
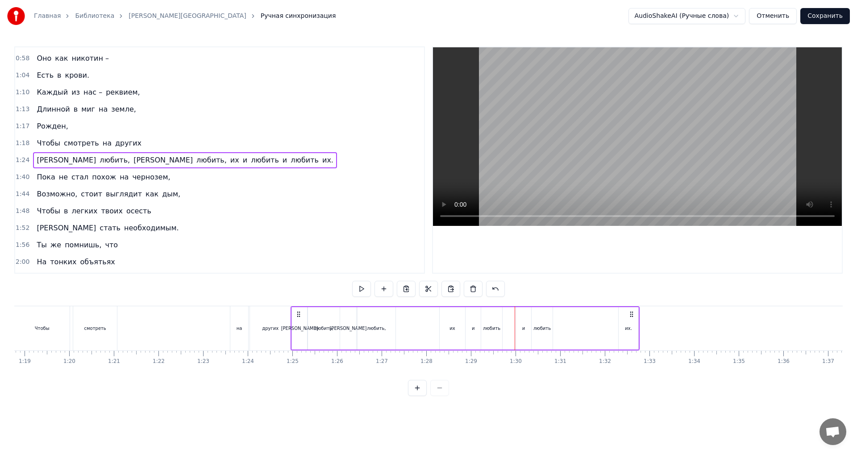
click at [525, 337] on div "и" at bounding box center [523, 328] width 15 height 42
drag, startPoint x: 518, startPoint y: 332, endPoint x: 505, endPoint y: 333, distance: 13.0
click at [505, 333] on div at bounding box center [506, 328] width 4 height 41
drag, startPoint x: 530, startPoint y: 337, endPoint x: 518, endPoint y: 338, distance: 11.6
click at [518, 338] on div at bounding box center [519, 328] width 4 height 41
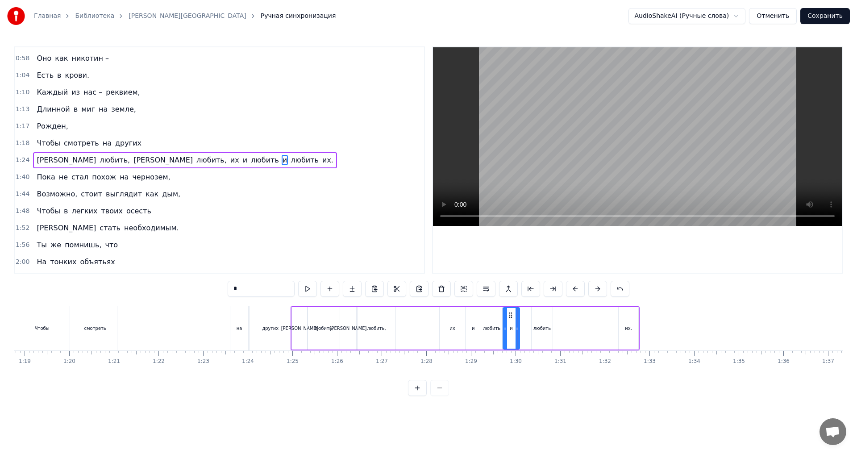
click at [543, 334] on div "любить" at bounding box center [542, 328] width 21 height 42
type input "******"
drag, startPoint x: 533, startPoint y: 331, endPoint x: 521, endPoint y: 335, distance: 12.1
click at [521, 335] on div at bounding box center [523, 328] width 4 height 41
click at [424, 329] on div "И любить, И любить, их и любить и любить их." at bounding box center [465, 328] width 349 height 44
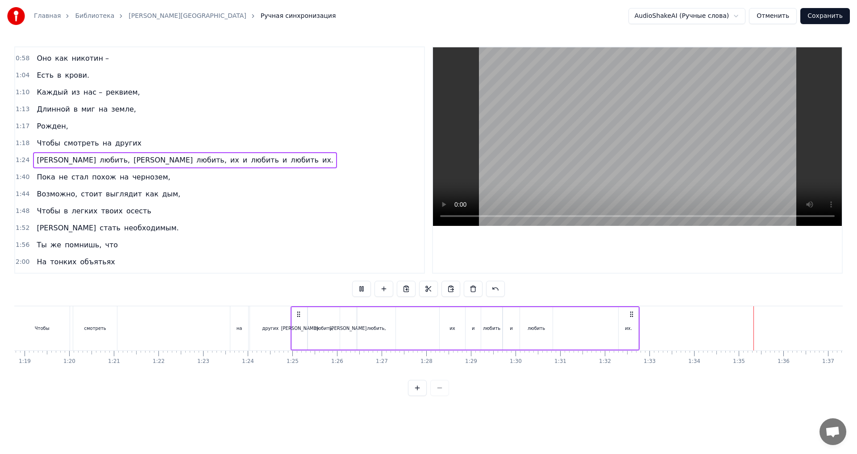
click at [629, 333] on div "их." at bounding box center [629, 328] width 20 height 42
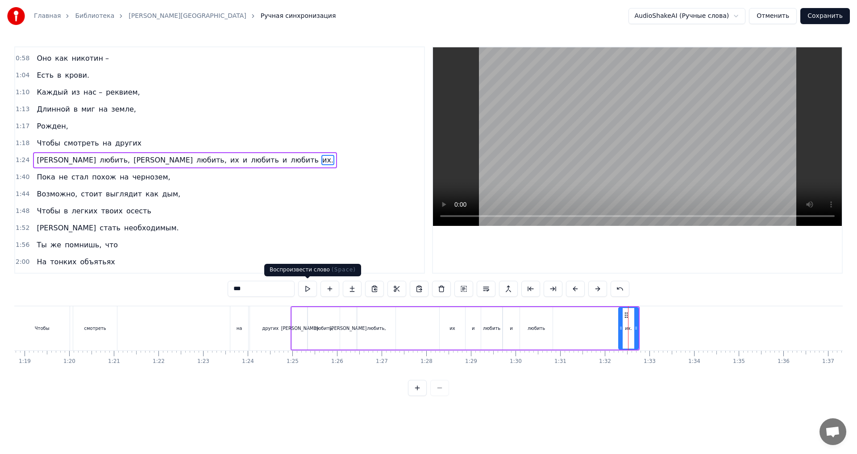
click at [263, 290] on input "***" at bounding box center [261, 289] width 67 height 16
type input "**"
click at [598, 328] on div "И любить, И любить, их и любить и любить их" at bounding box center [465, 328] width 349 height 44
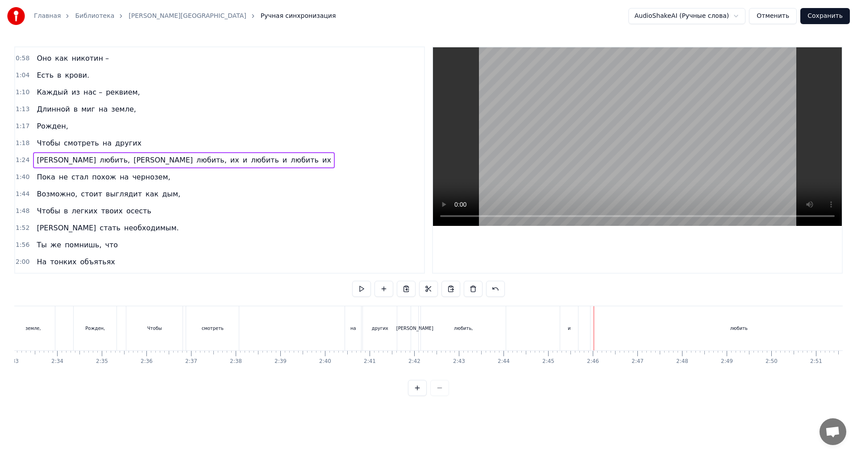
scroll to position [0, 6816]
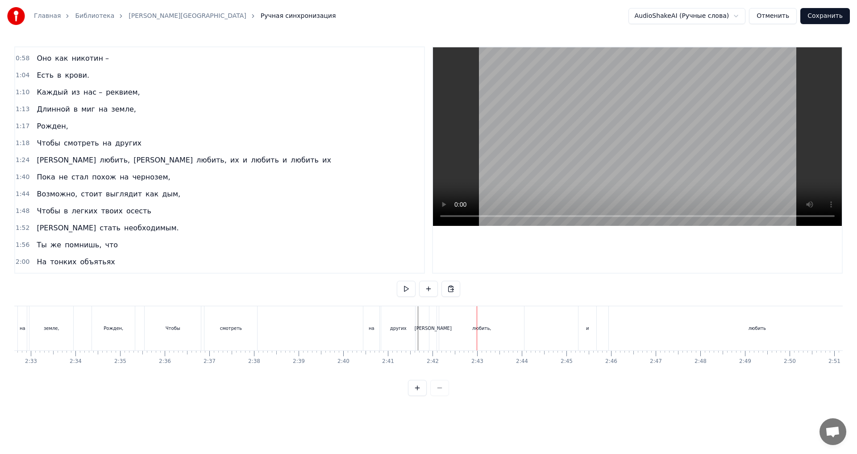
click at [501, 334] on div "любить," at bounding box center [481, 328] width 85 height 44
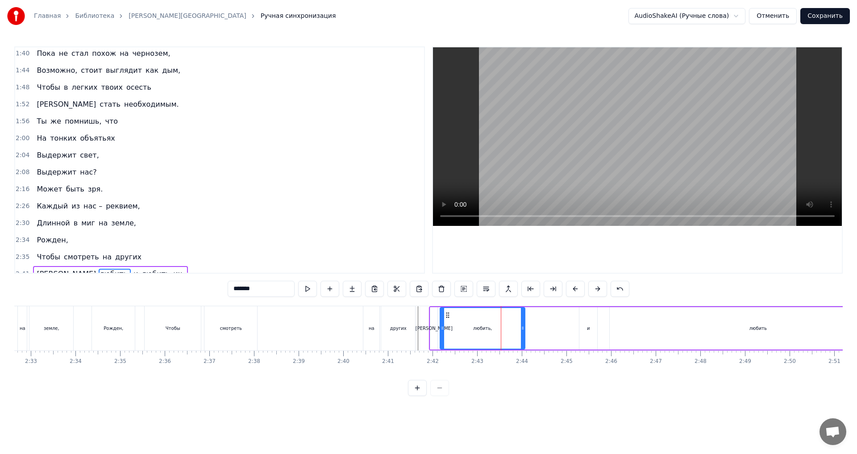
scroll to position [318, 0]
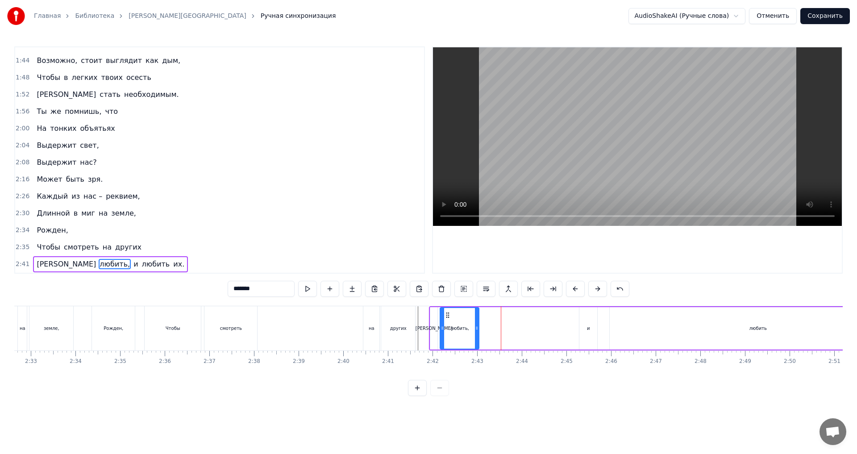
drag, startPoint x: 524, startPoint y: 332, endPoint x: 478, endPoint y: 337, distance: 46.3
click at [478, 337] on div at bounding box center [477, 328] width 4 height 41
click at [434, 334] on div "[PERSON_NAME]" at bounding box center [433, 328] width 7 height 42
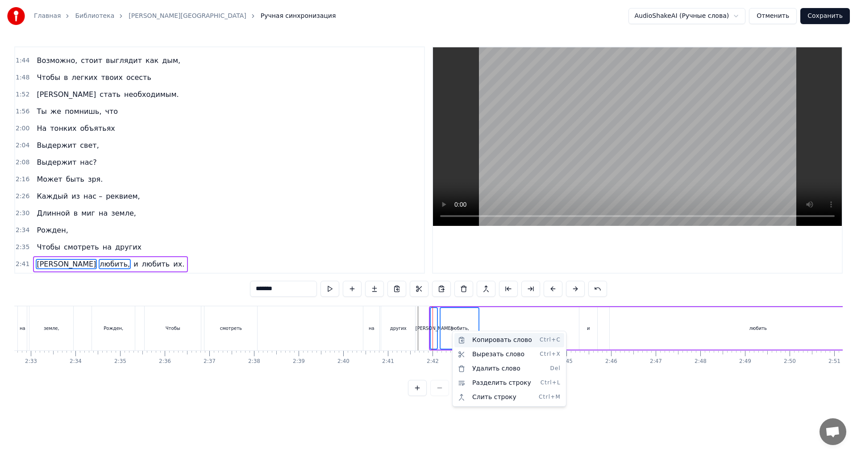
click at [493, 343] on div "Копировать слово Ctrl+C" at bounding box center [510, 340] width 110 height 14
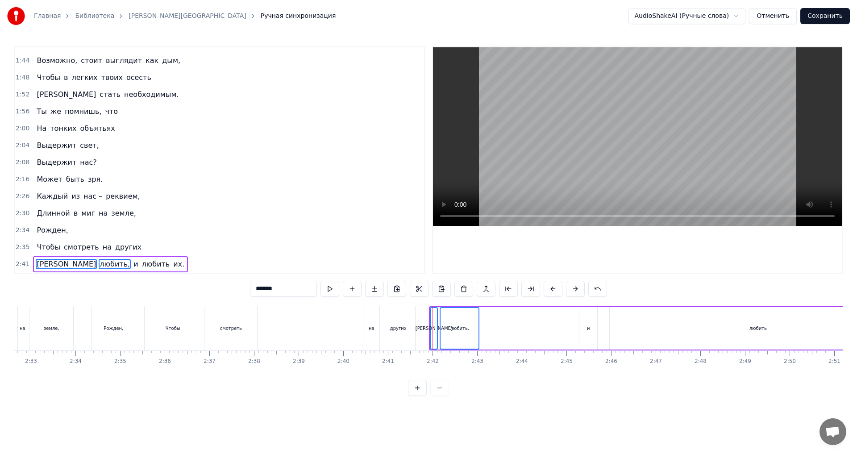
click at [481, 329] on div "И любить, и любить их." at bounding box center [721, 328] width 584 height 44
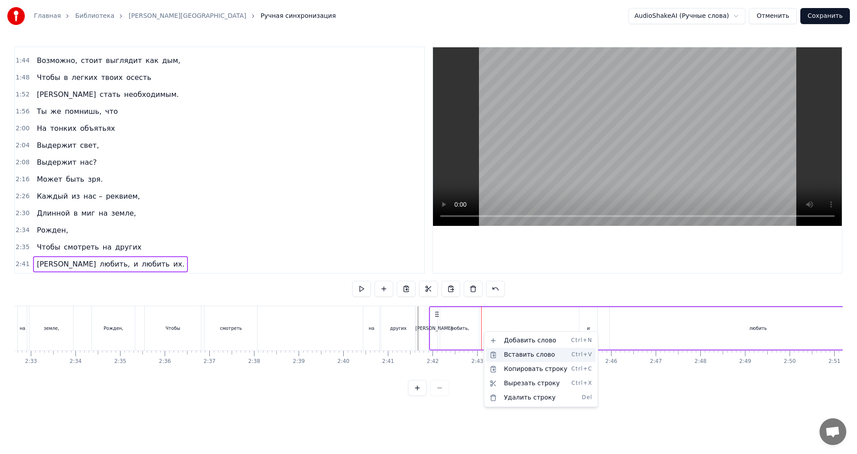
click at [523, 355] on div "Вставить слово Ctrl+V" at bounding box center [541, 355] width 110 height 14
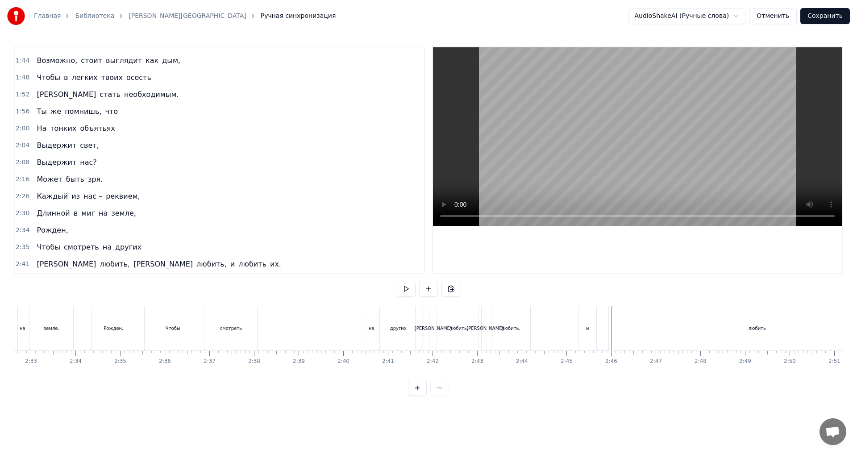
drag, startPoint x: 711, startPoint y: 380, endPoint x: 716, endPoint y: 375, distance: 7.0
click at [722, 373] on div "Слышишь шаги по квартире – Это вечность мы ей надоели, Осточертели ей Обещаньем…" at bounding box center [428, 339] width 829 height 67
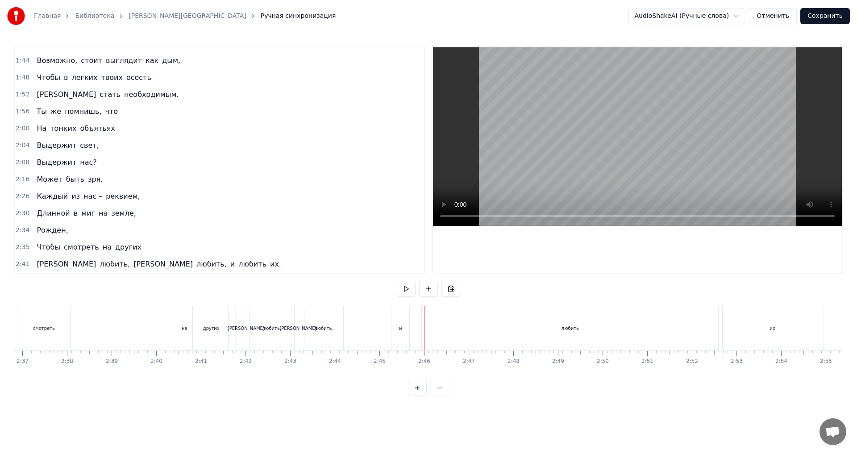
click at [750, 331] on div "их." at bounding box center [773, 328] width 101 height 44
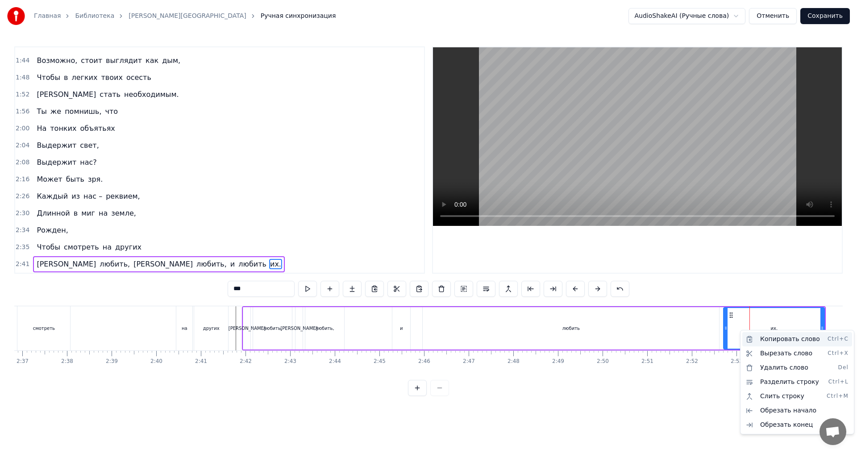
click at [771, 342] on div "Копировать слово Ctrl+C" at bounding box center [798, 339] width 110 height 14
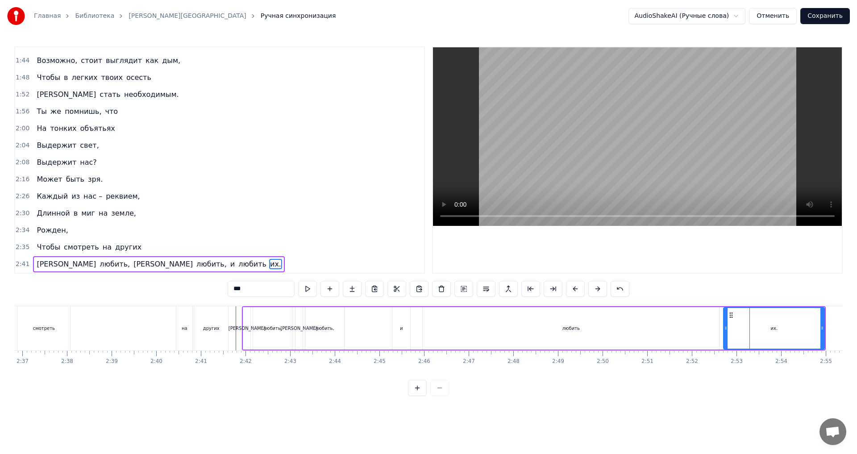
click at [368, 331] on div "И любить, И любить, и любить их." at bounding box center [534, 328] width 584 height 44
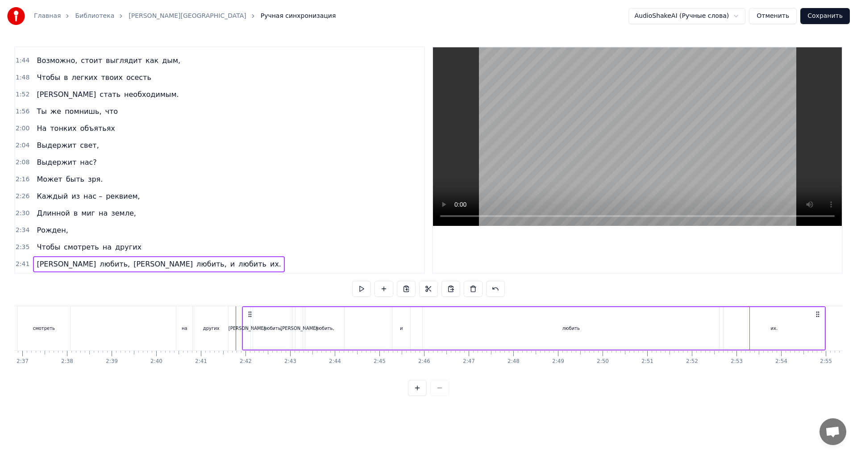
click at [402, 333] on div "и" at bounding box center [402, 328] width 18 height 42
drag, startPoint x: 408, startPoint y: 332, endPoint x: 449, endPoint y: 332, distance: 41.1
click at [449, 332] on div at bounding box center [449, 328] width 4 height 41
drag, startPoint x: 393, startPoint y: 332, endPoint x: 434, endPoint y: 334, distance: 40.7
drag, startPoint x: 360, startPoint y: 332, endPoint x: 369, endPoint y: 332, distance: 9.4
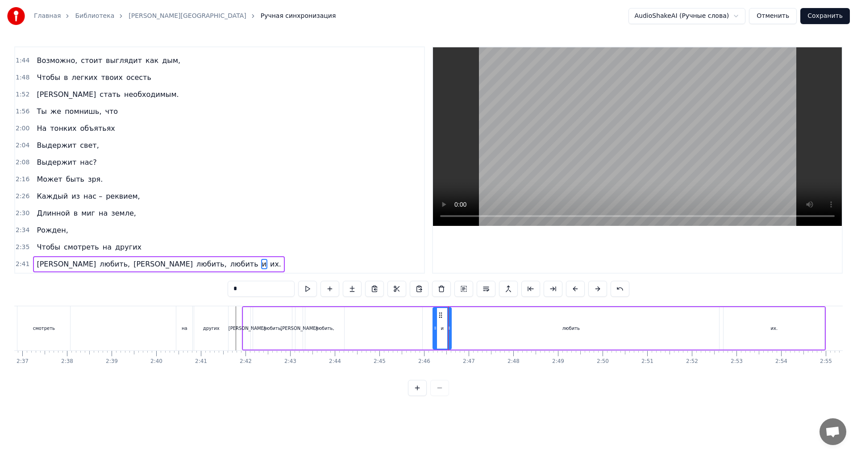
click at [361, 332] on div "И любить, И любить, любить и их." at bounding box center [534, 328] width 584 height 44
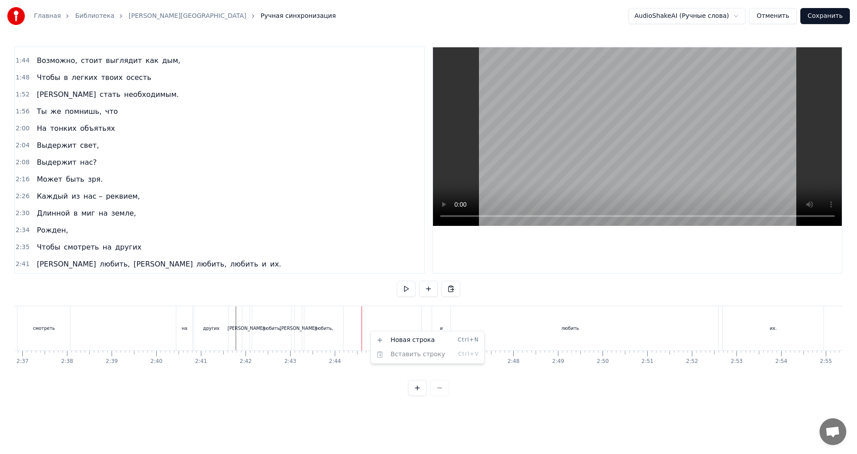
click at [371, 315] on html "Главная Библиотека Реквием • [PERSON_NAME] Ручная синхронизация AudioShakeAI (Р…" at bounding box center [428, 205] width 857 height 410
click at [369, 316] on html "Главная Библиотека Реквием • [PERSON_NAME] Ручная синхронизация AudioShakeAI (Р…" at bounding box center [428, 205] width 857 height 410
click at [380, 324] on div "И любить, И любить, любить и их." at bounding box center [534, 328] width 584 height 44
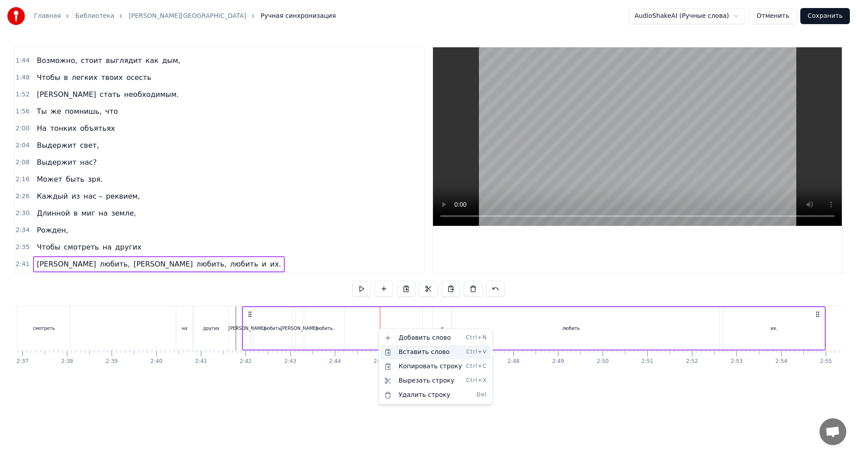
click at [414, 354] on div "Вставить слово Ctrl+V" at bounding box center [436, 352] width 110 height 14
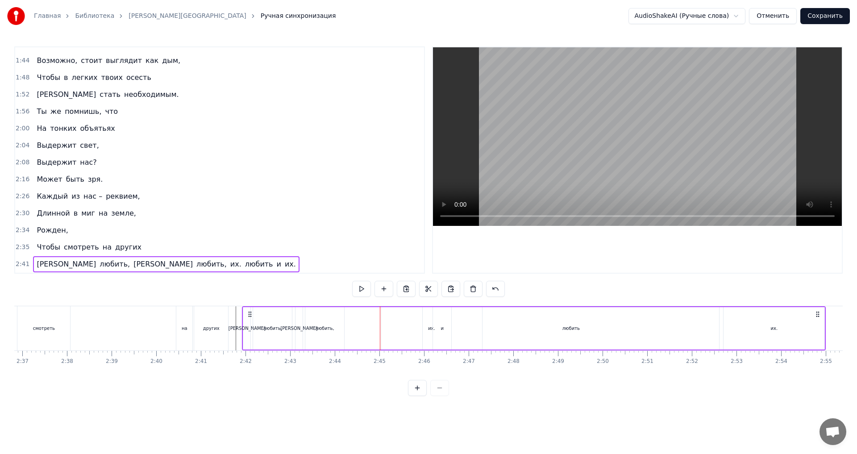
click at [394, 335] on div "их." at bounding box center [431, 328] width 101 height 42
drag, startPoint x: 480, startPoint y: 330, endPoint x: 402, endPoint y: 339, distance: 78.2
click at [402, 339] on div at bounding box center [403, 328] width 4 height 41
click at [368, 336] on div "И любить, И любить, их. любить и их." at bounding box center [534, 328] width 584 height 44
click at [366, 332] on div "И любить, И любить, их. любить и их." at bounding box center [534, 328] width 584 height 44
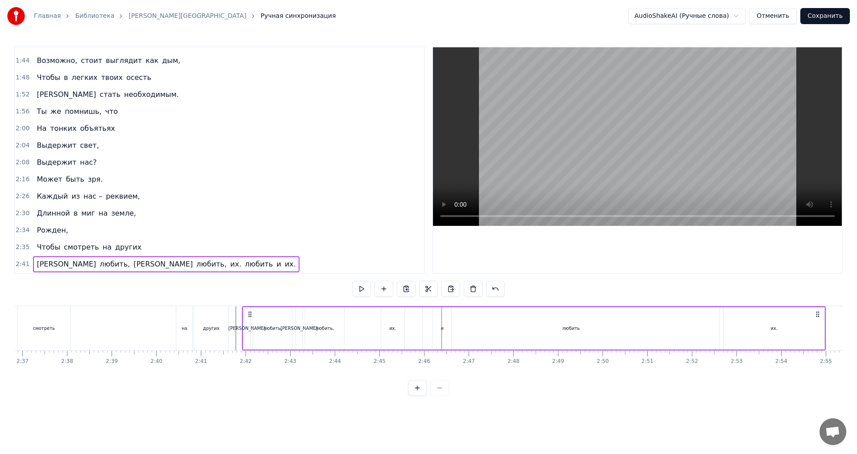
click at [436, 326] on div "и" at bounding box center [442, 328] width 18 height 42
drag, startPoint x: 436, startPoint y: 331, endPoint x: 409, endPoint y: 336, distance: 27.8
click at [409, 336] on div at bounding box center [408, 328] width 4 height 41
drag, startPoint x: 451, startPoint y: 335, endPoint x: 421, endPoint y: 338, distance: 30.5
click at [421, 338] on div at bounding box center [420, 328] width 4 height 41
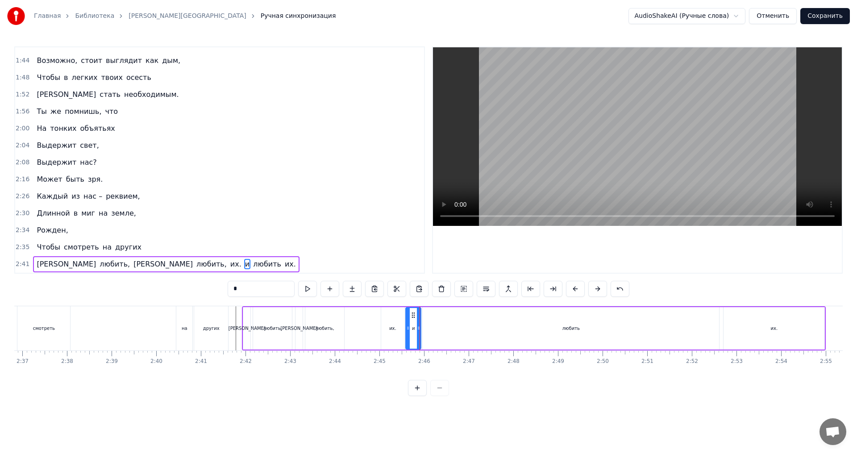
click at [568, 330] on div "любить" at bounding box center [571, 328] width 17 height 7
drag, startPoint x: 708, startPoint y: 331, endPoint x: 450, endPoint y: 352, distance: 259.0
click at [450, 352] on div "Слышишь шаги по квартире – Это вечность мы ей надоели, Осточертели ей Обещаньем…" at bounding box center [428, 339] width 829 height 67
click at [408, 332] on div "и" at bounding box center [413, 328] width 15 height 42
type input "*"
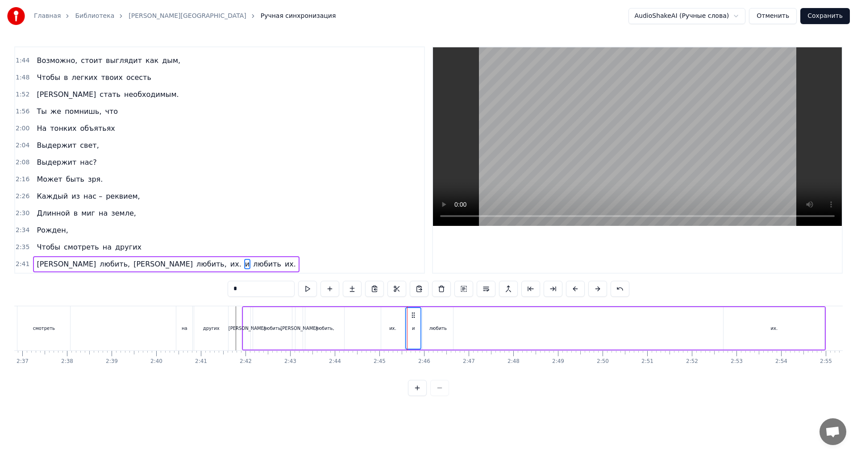
click at [442, 336] on div "любить" at bounding box center [438, 328] width 30 height 42
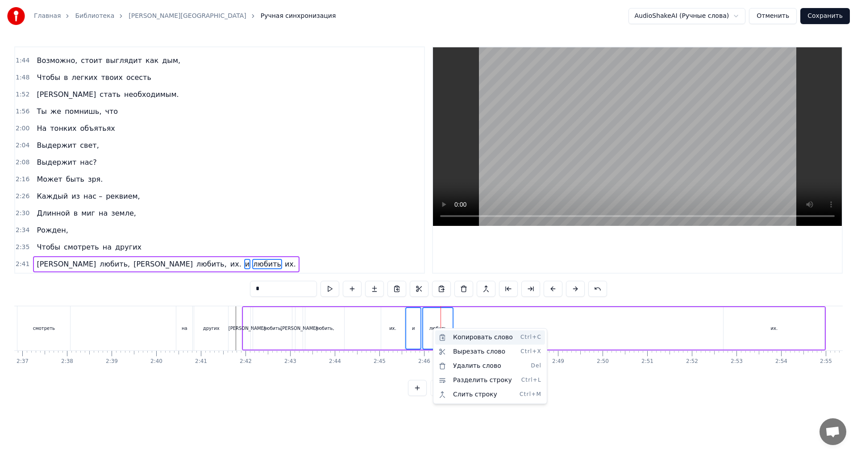
click at [474, 339] on div "Копировать слово Ctrl+C" at bounding box center [490, 337] width 110 height 14
click at [460, 330] on div "И любить, И любить, их. и любить их." at bounding box center [534, 328] width 584 height 44
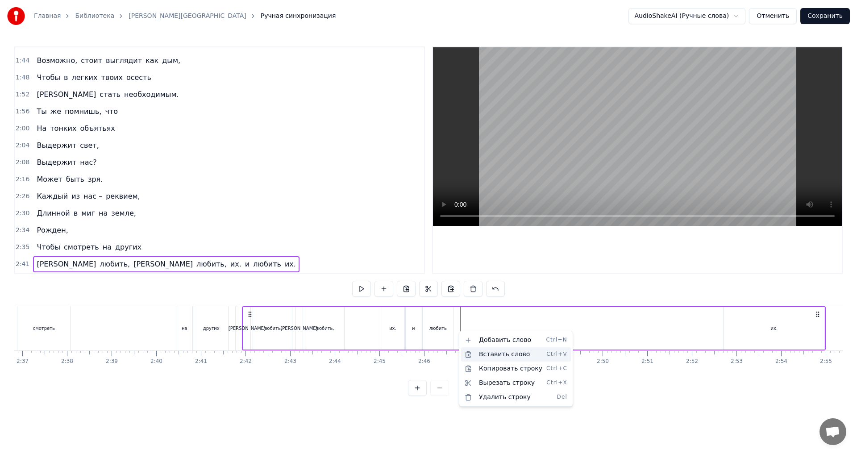
click at [498, 355] on div "Вставить слово Ctrl+V" at bounding box center [516, 354] width 110 height 14
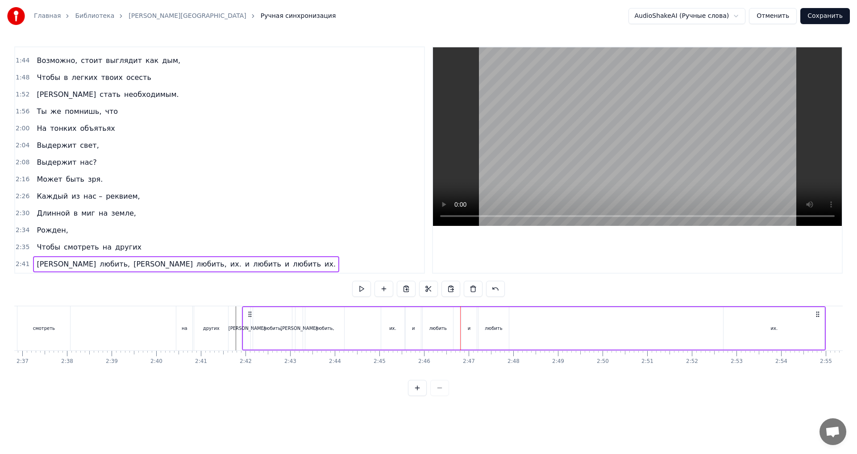
click at [467, 333] on div "и" at bounding box center [469, 328] width 15 height 42
drag, startPoint x: 462, startPoint y: 331, endPoint x: 456, endPoint y: 333, distance: 6.1
click at [456, 333] on div at bounding box center [458, 328] width 4 height 41
click at [470, 336] on div at bounding box center [470, 328] width 4 height 41
click at [490, 334] on div "любить" at bounding box center [494, 328] width 30 height 42
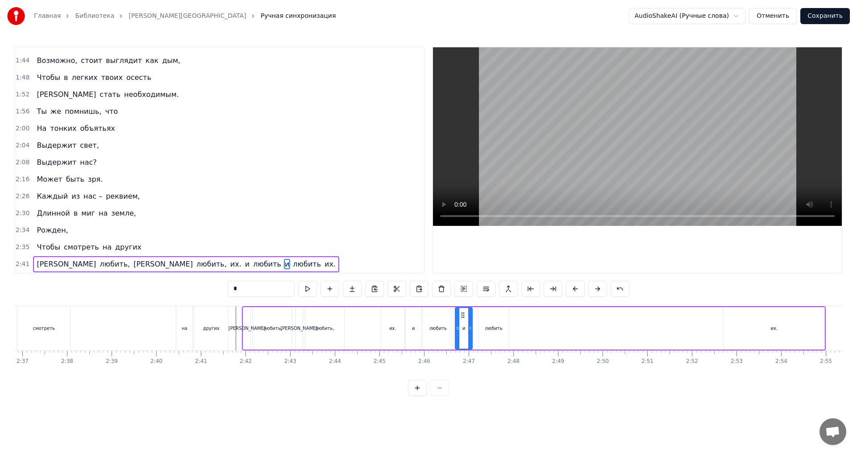
type input "******"
drag, startPoint x: 480, startPoint y: 333, endPoint x: 474, endPoint y: 335, distance: 6.2
click at [474, 335] on div at bounding box center [475, 328] width 4 height 41
drag, startPoint x: 507, startPoint y: 335, endPoint x: 503, endPoint y: 337, distance: 4.7
click at [503, 337] on div at bounding box center [503, 328] width 4 height 41
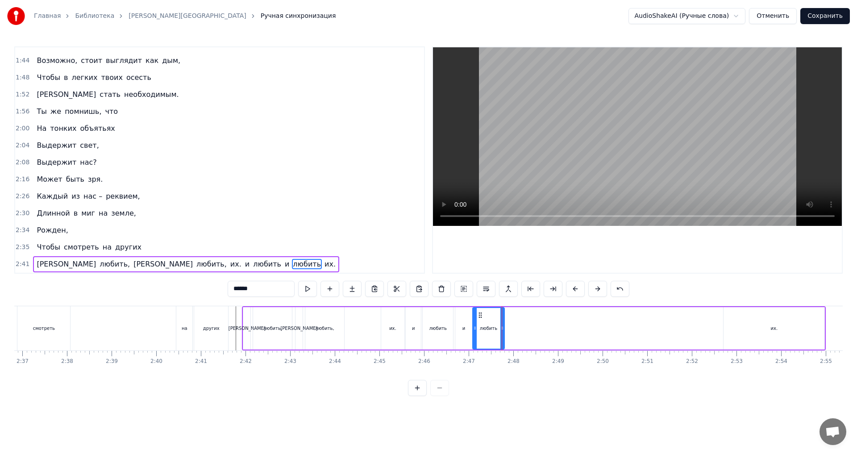
click at [354, 330] on div "И любить, И любить, их. и любить и любить их." at bounding box center [534, 328] width 584 height 44
click at [361, 333] on div "И любить, И любить, их. и любить и любить их." at bounding box center [534, 328] width 584 height 44
click at [397, 334] on div "их." at bounding box center [392, 328] width 23 height 42
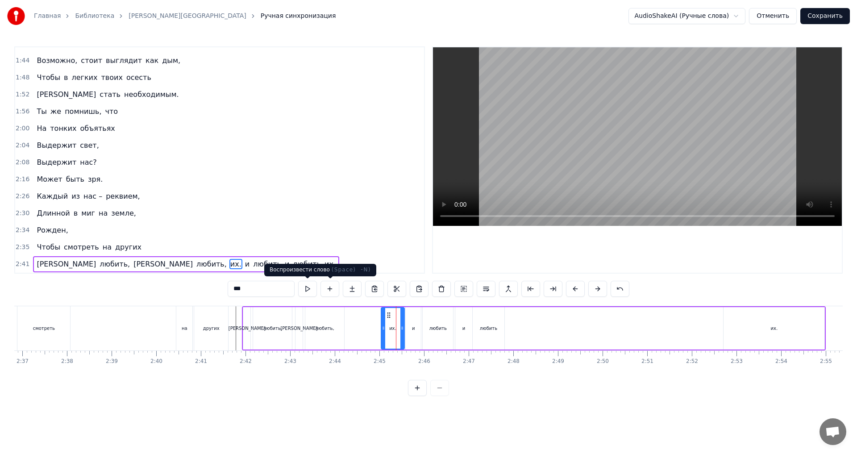
click at [281, 291] on input "***" at bounding box center [261, 289] width 67 height 16
type input "**"
click at [370, 333] on div "И любить, И любить, их и любить и любить их." at bounding box center [534, 328] width 584 height 44
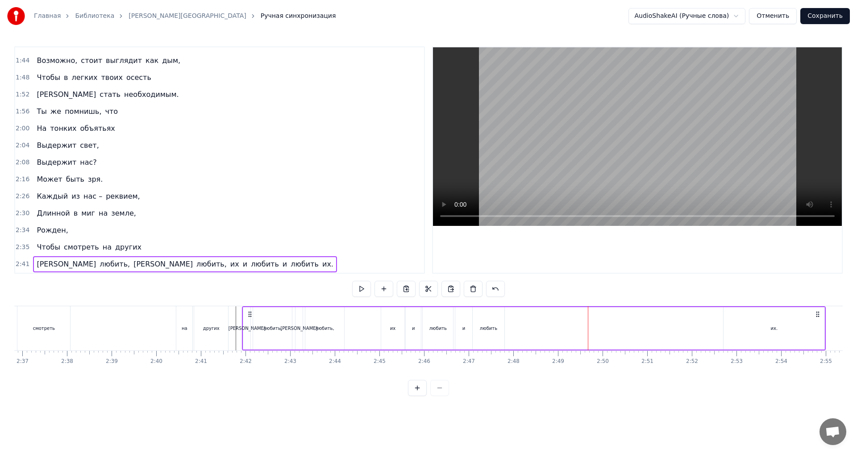
click at [744, 332] on div "их." at bounding box center [774, 328] width 101 height 42
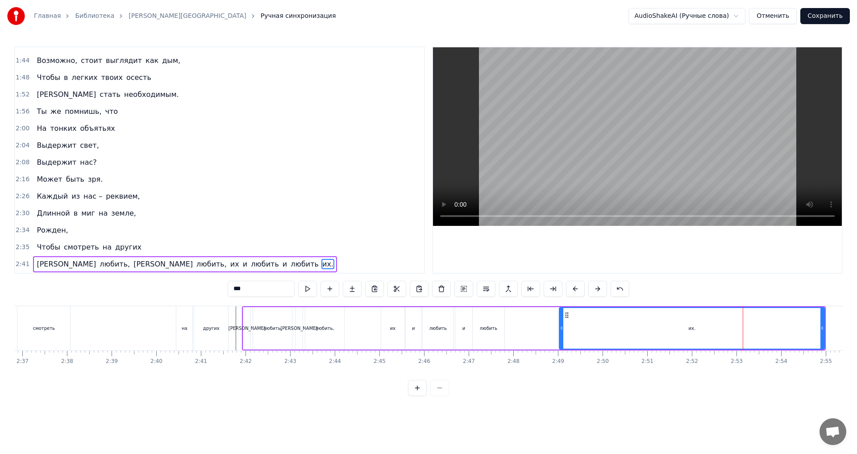
drag, startPoint x: 657, startPoint y: 333, endPoint x: 561, endPoint y: 338, distance: 95.7
click at [561, 338] on div at bounding box center [562, 328] width 4 height 41
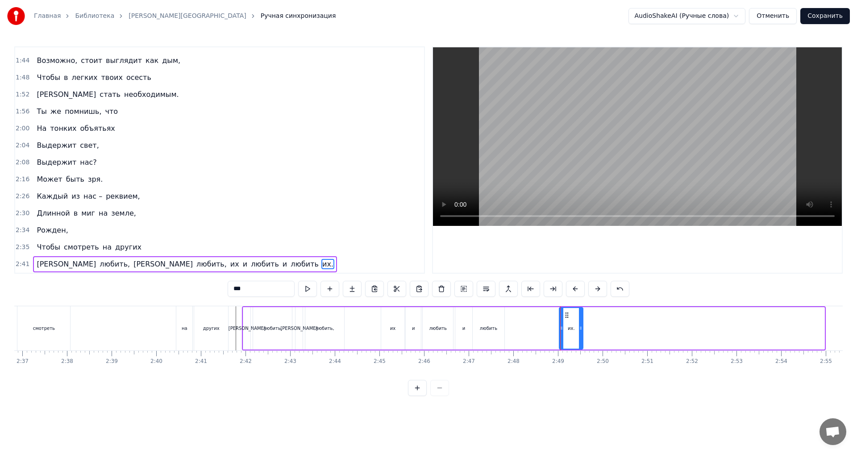
drag, startPoint x: 823, startPoint y: 335, endPoint x: 581, endPoint y: 344, distance: 241.8
click at [581, 344] on div at bounding box center [581, 328] width 4 height 41
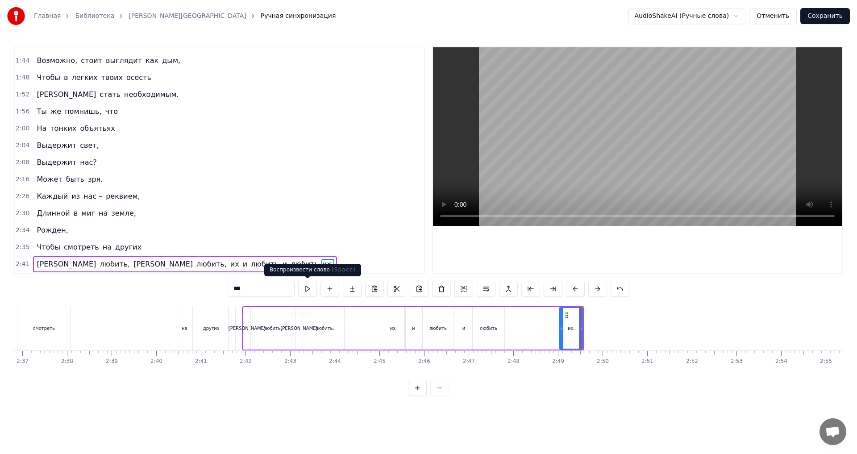
click at [274, 290] on input "***" at bounding box center [261, 289] width 67 height 16
type input "**"
click at [519, 329] on div "И любить, И любить, их и любить и любить их" at bounding box center [413, 328] width 343 height 44
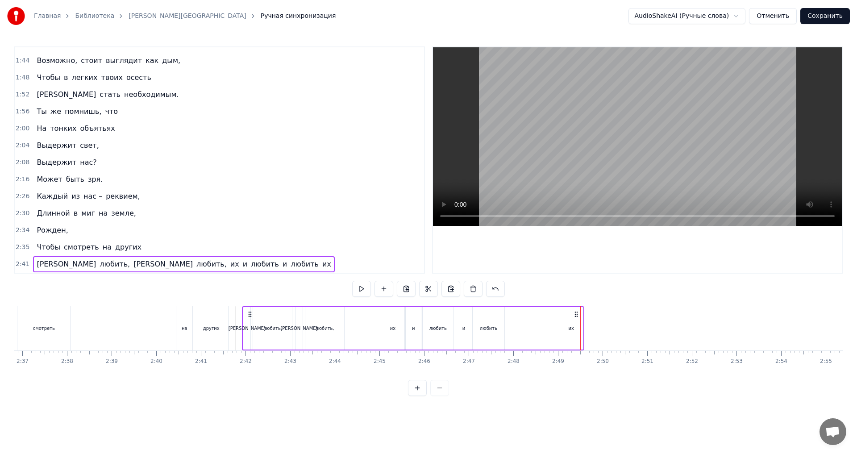
click at [525, 330] on div "И любить, И любить, их и любить и любить их" at bounding box center [413, 328] width 343 height 44
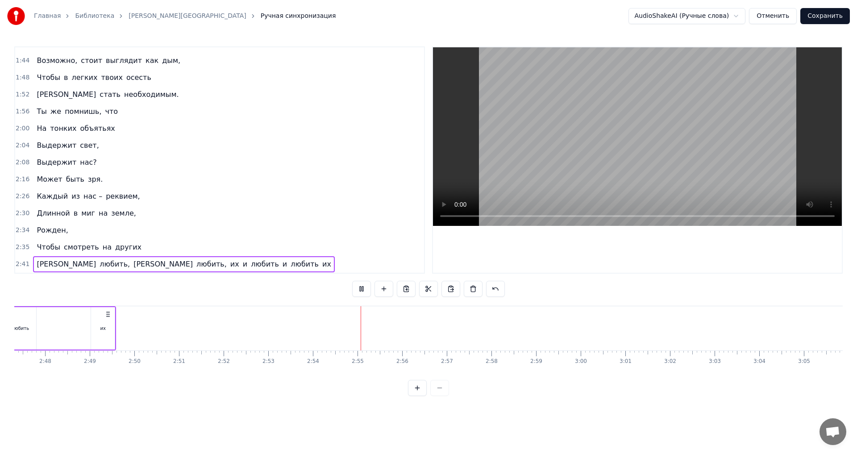
scroll to position [0, 7496]
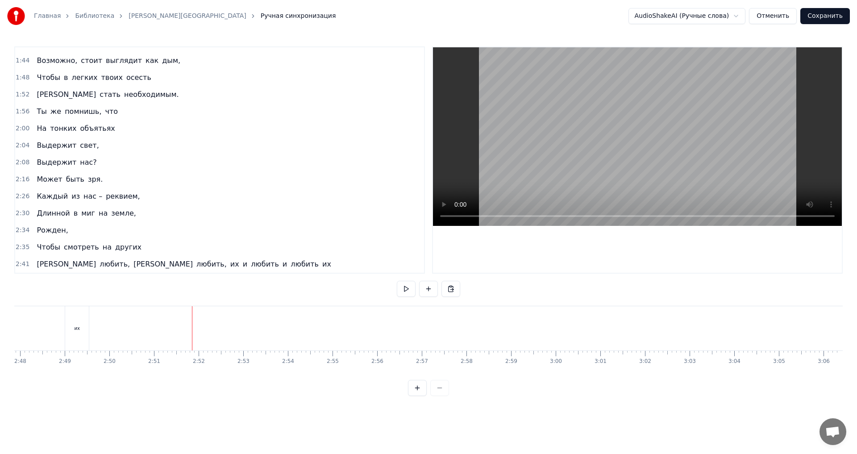
click at [432, 205] on div "0:08 Слышишь шаги по квартире – 0:16 Это вечность мы ей надоели, 0:21 Осточерте…" at bounding box center [428, 159] width 829 height 227
click at [203, 319] on html "Главная Библиотека Реквием • [PERSON_NAME] Ручная синхронизация AudioShakeAI (Р…" at bounding box center [428, 205] width 857 height 410
click at [233, 336] on div "Новая строка Ctrl+N" at bounding box center [269, 337] width 110 height 14
click at [231, 330] on div "<>" at bounding box center [233, 328] width 8 height 7
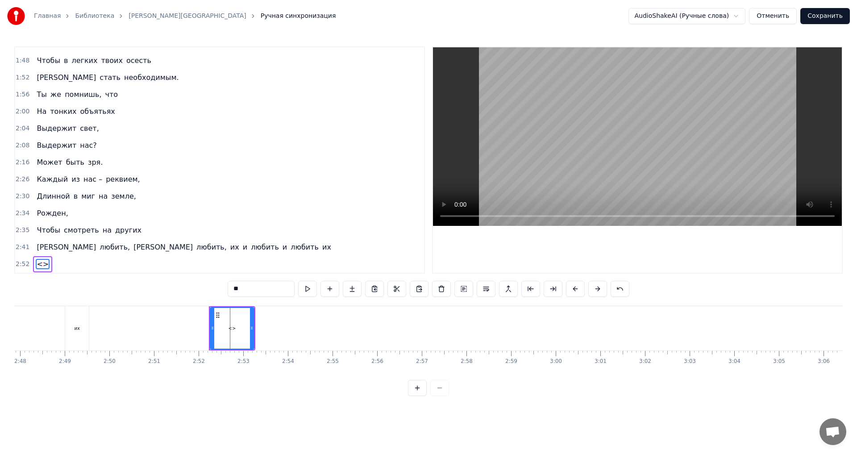
click at [250, 289] on input "**" at bounding box center [261, 289] width 67 height 16
type input "*"
type input "**"
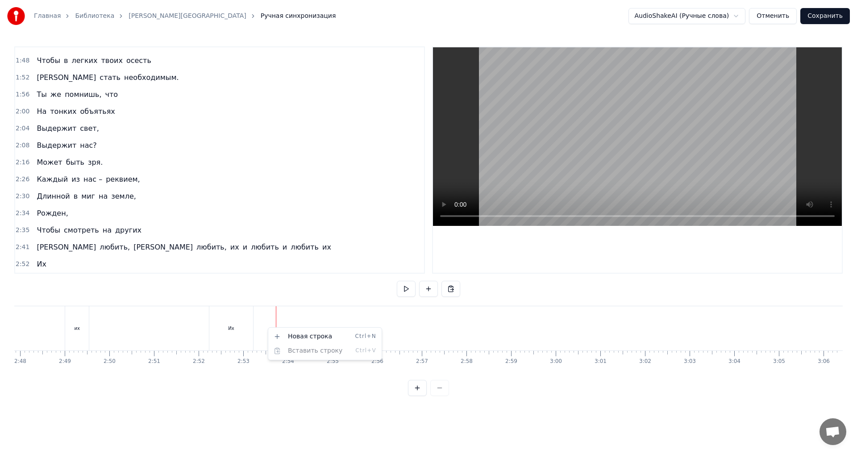
click at [244, 329] on html "Главная Библиотека Реквием • [PERSON_NAME] Ручная синхронизация AudioShakeAI (Р…" at bounding box center [428, 205] width 857 height 410
click at [40, 264] on span "Их" at bounding box center [41, 264] width 11 height 10
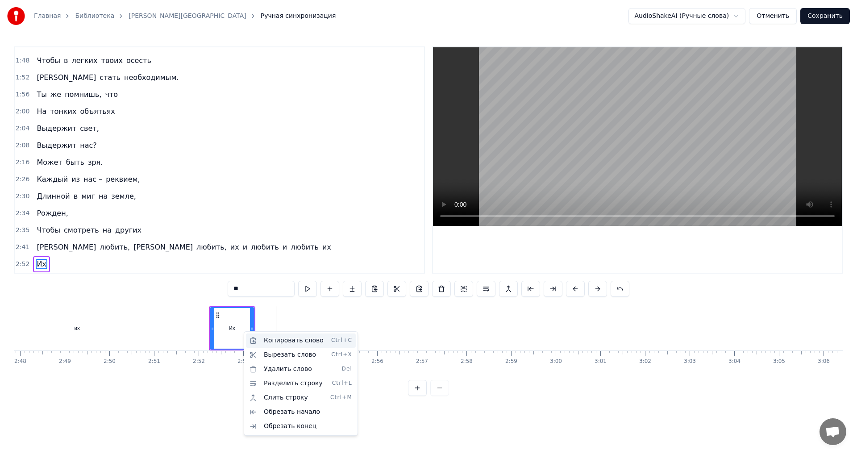
click at [289, 342] on div "Копировать слово Ctrl+C" at bounding box center [301, 341] width 110 height 14
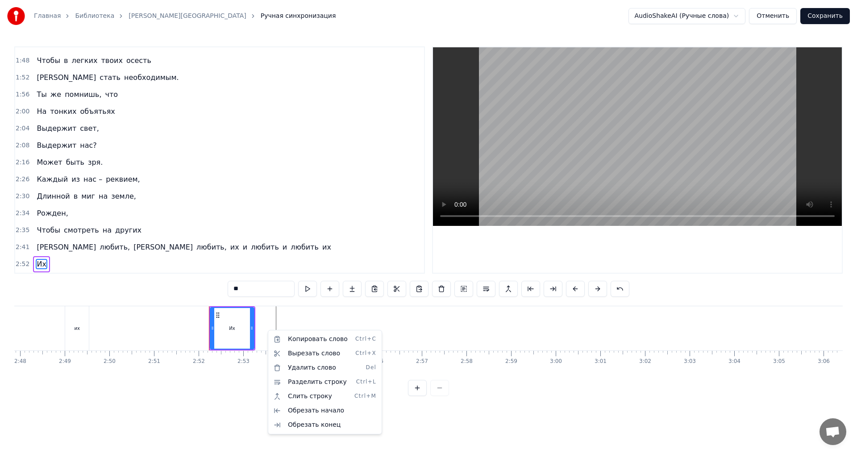
click at [244, 322] on html "Главная Библиотека Реквием • [PERSON_NAME] Ручная синхронизация AudioShakeAI (Р…" at bounding box center [428, 205] width 857 height 410
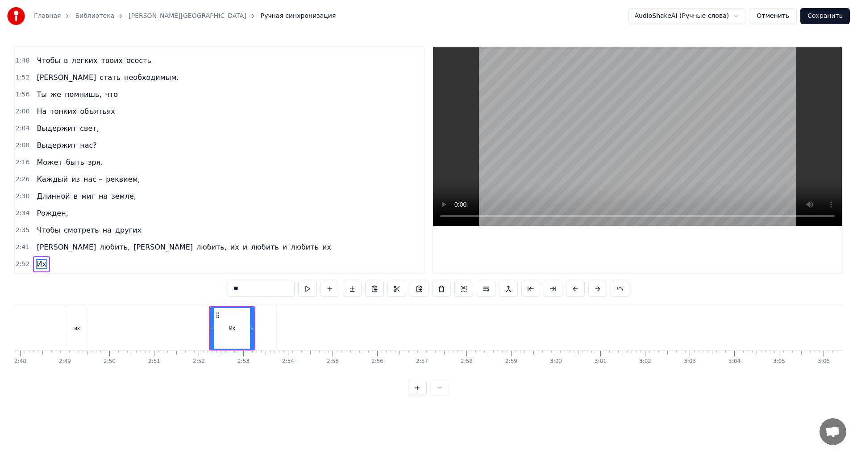
click at [234, 329] on div "Их" at bounding box center [232, 328] width 6 height 7
click at [238, 327] on div "Их" at bounding box center [231, 328] width 44 height 44
drag, startPoint x: 251, startPoint y: 331, endPoint x: 345, endPoint y: 340, distance: 94.2
click at [350, 340] on div at bounding box center [349, 328] width 4 height 41
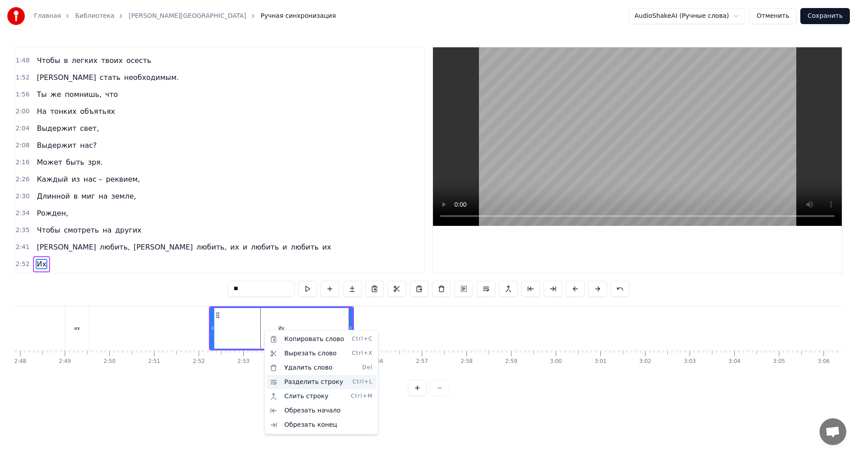
click at [312, 382] on div "Разделить строку Ctrl+L" at bounding box center [322, 382] width 110 height 14
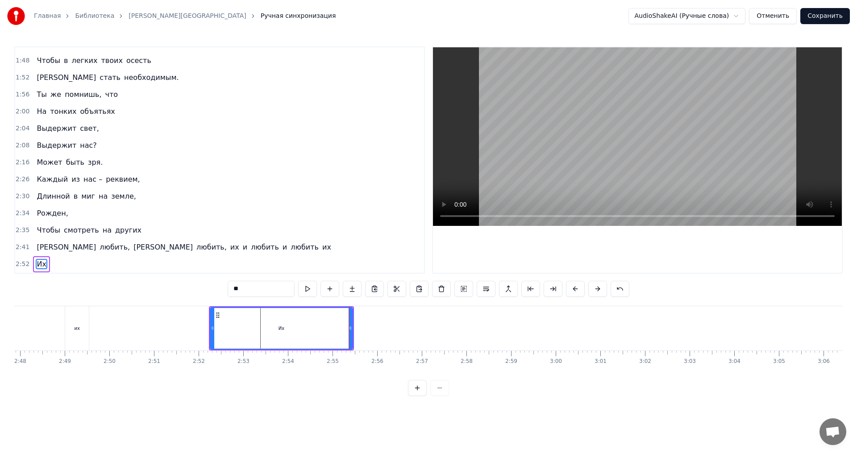
click at [280, 331] on div "Их" at bounding box center [282, 328] width 6 height 7
click at [256, 331] on div "Их" at bounding box center [282, 328] width 142 height 41
click at [221, 332] on div "Их" at bounding box center [282, 328] width 142 height 41
drag, startPoint x: 212, startPoint y: 332, endPoint x: 248, endPoint y: 335, distance: 35.9
click at [248, 335] on div at bounding box center [247, 328] width 4 height 41
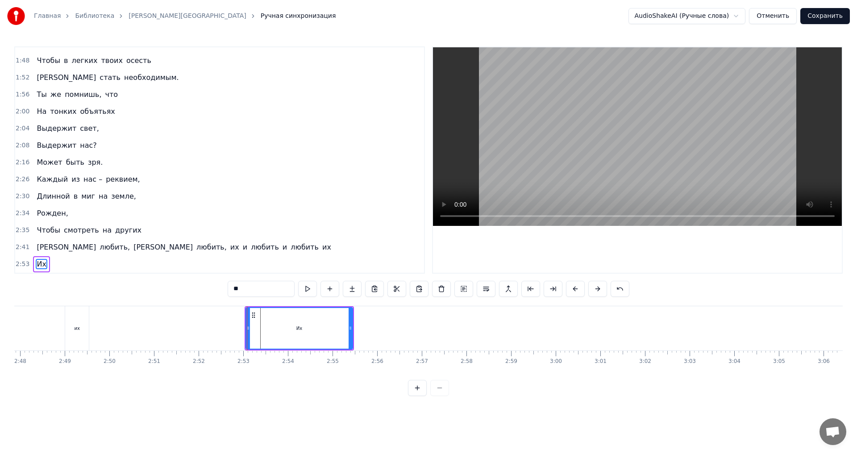
click at [244, 290] on input "**" at bounding box center [261, 289] width 67 height 16
type input "*******"
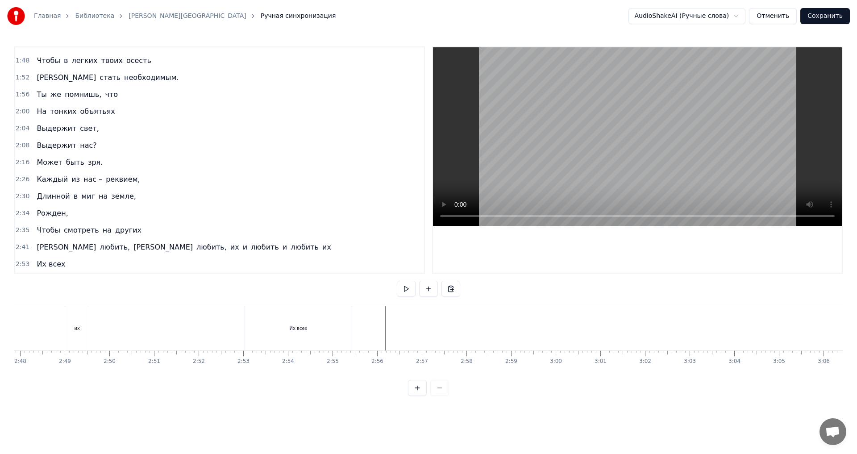
click at [272, 330] on div "Их всех" at bounding box center [298, 328] width 107 height 44
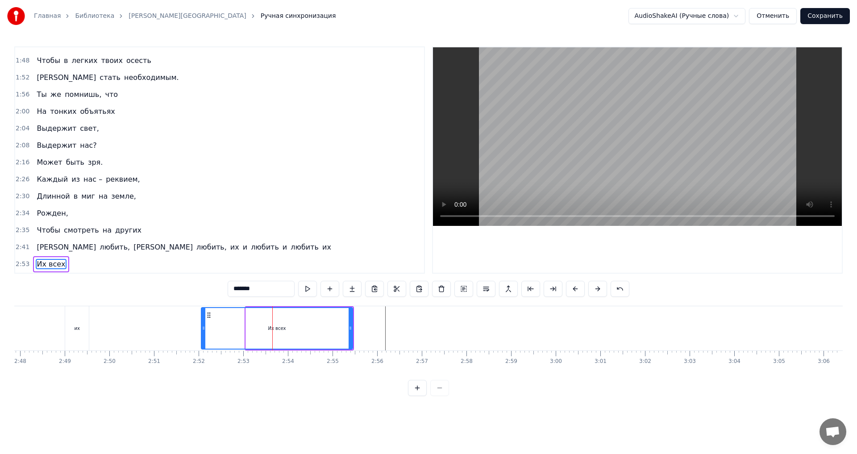
drag, startPoint x: 247, startPoint y: 331, endPoint x: 203, endPoint y: 335, distance: 44.8
click at [203, 335] on div at bounding box center [204, 328] width 4 height 41
click at [342, 336] on div "Их всех" at bounding box center [277, 328] width 152 height 42
drag, startPoint x: 351, startPoint y: 336, endPoint x: 334, endPoint y: 342, distance: 17.9
click at [332, 342] on div at bounding box center [332, 328] width 4 height 41
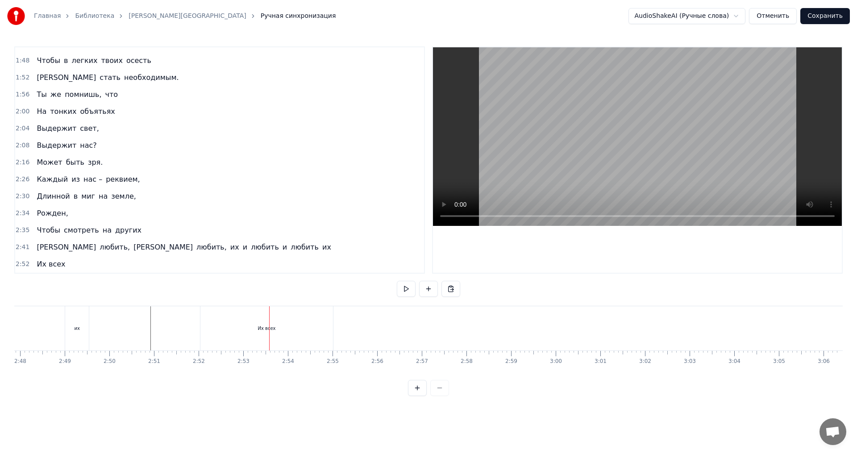
click at [250, 326] on div "Их всех" at bounding box center [267, 328] width 133 height 44
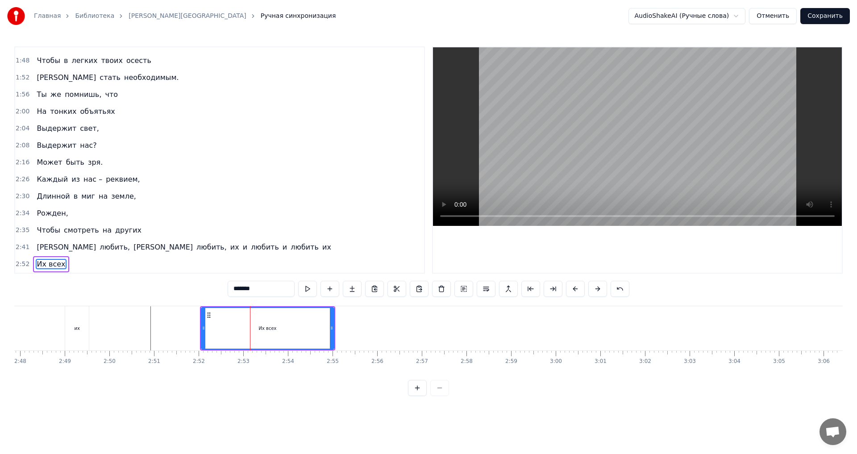
click at [264, 334] on div "Их всех" at bounding box center [268, 328] width 132 height 41
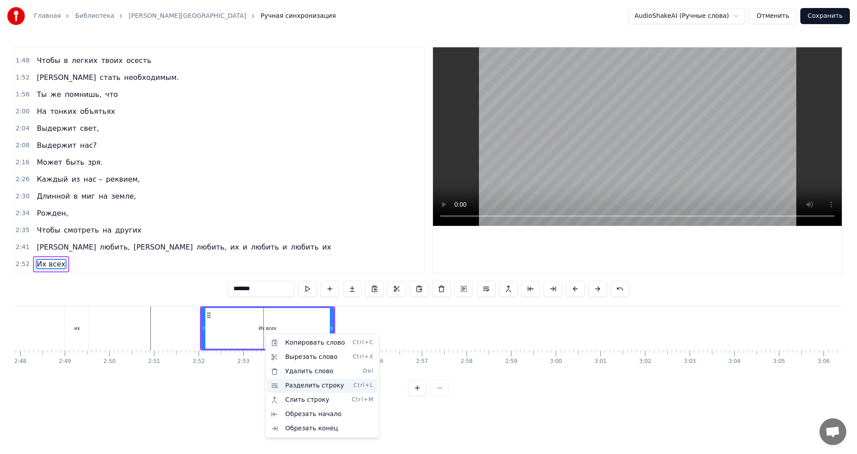
click at [335, 385] on div "Разделить строку Ctrl+L" at bounding box center [322, 386] width 110 height 14
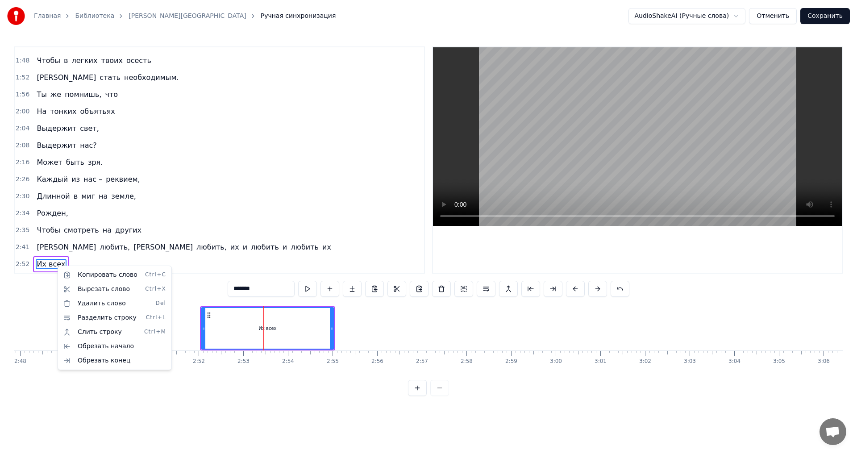
click at [306, 342] on html "Главная Библиотека Реквием • [PERSON_NAME] Ручная синхронизация AudioShakeAI (Р…" at bounding box center [428, 205] width 857 height 410
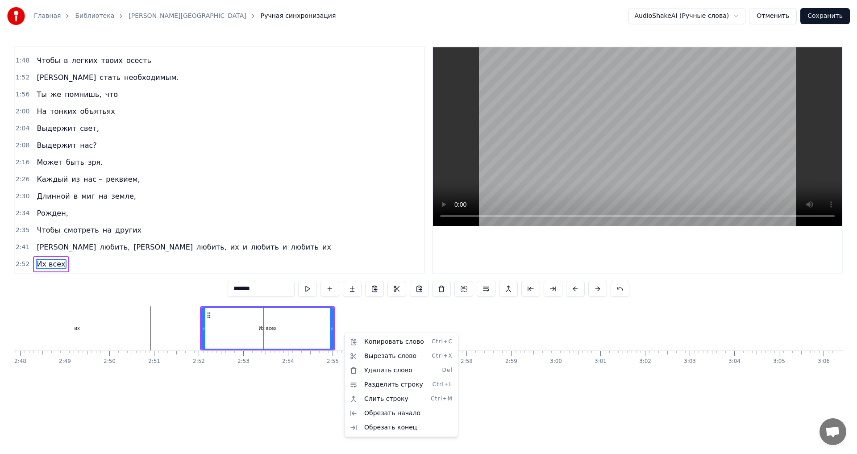
click at [346, 321] on html "Главная Библиотека Реквием • [PERSON_NAME] Ручная синхронизация AudioShakeAI (Р…" at bounding box center [428, 205] width 857 height 410
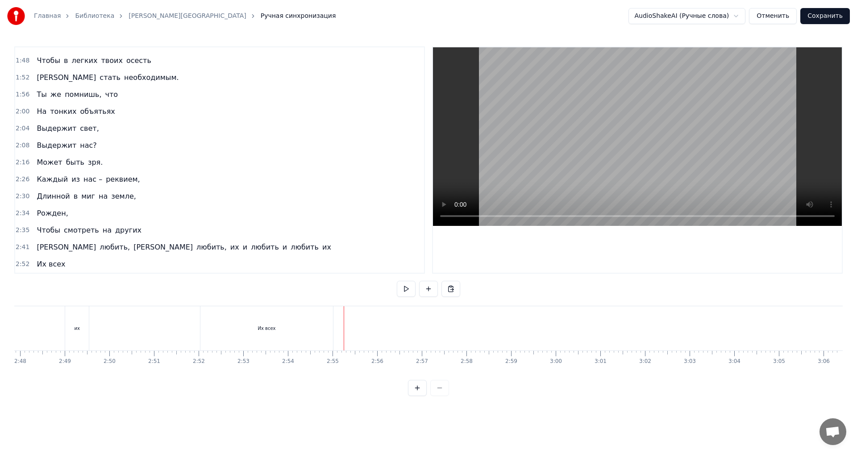
drag, startPoint x: 346, startPoint y: 321, endPoint x: 344, endPoint y: 330, distance: 9.6
click at [382, 341] on div "Новая строка Ctrl+N" at bounding box center [402, 340] width 110 height 14
click at [363, 337] on div "<>" at bounding box center [367, 328] width 44 height 42
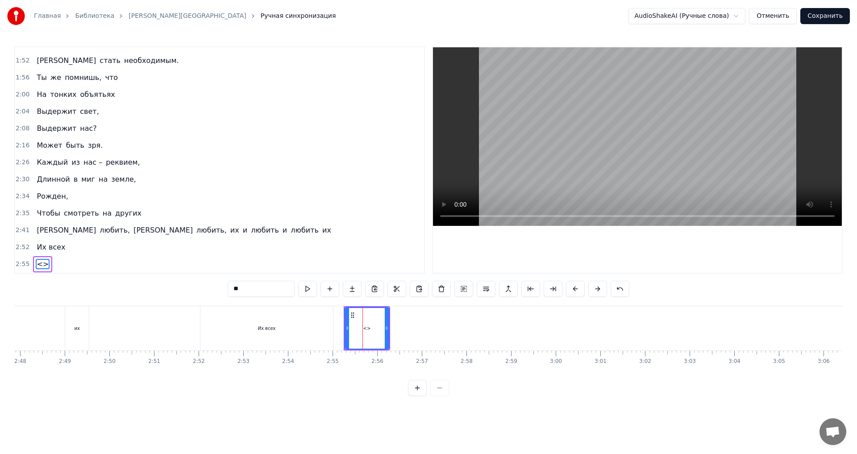
click at [363, 337] on div "<>" at bounding box center [367, 328] width 43 height 41
click at [264, 289] on input "**" at bounding box center [261, 289] width 67 height 16
click at [381, 344] on div "<>" at bounding box center [367, 328] width 43 height 41
click at [444, 292] on button at bounding box center [441, 289] width 19 height 16
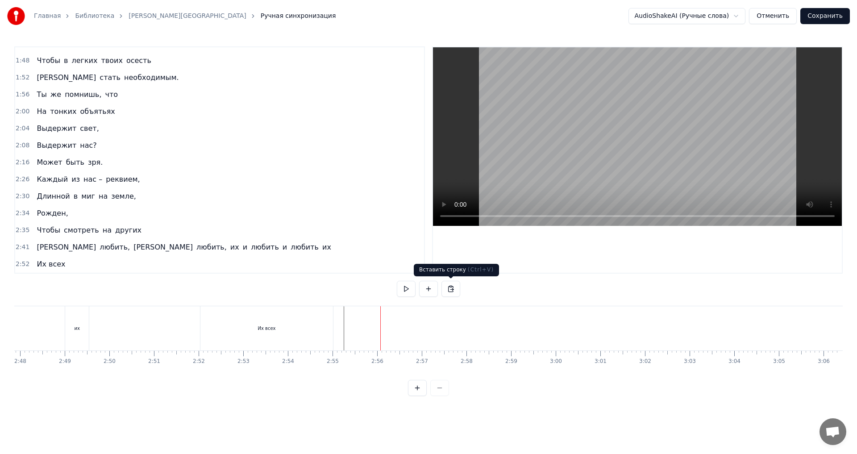
scroll to position [334, 0]
click at [281, 318] on div "Их всех" at bounding box center [267, 328] width 133 height 44
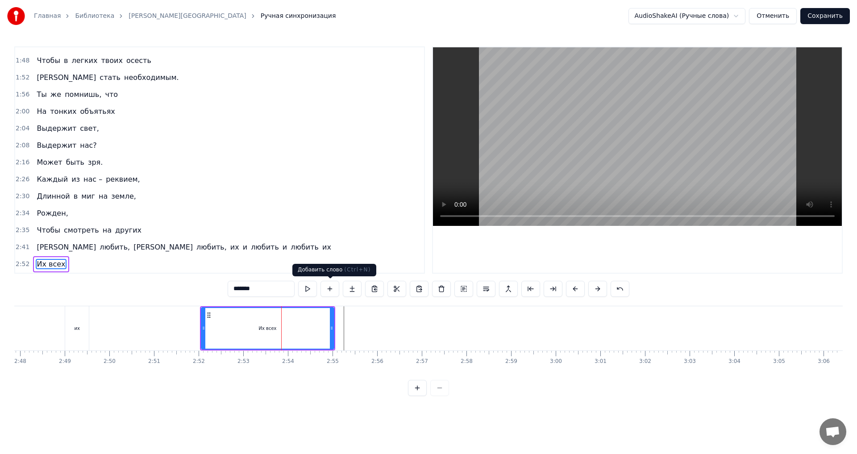
click at [333, 292] on button at bounding box center [330, 289] width 19 height 16
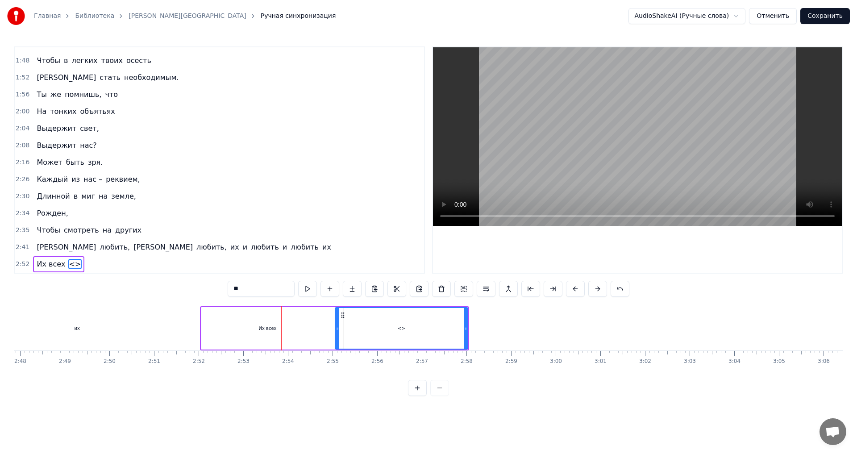
click at [254, 290] on input "**" at bounding box center [261, 289] width 67 height 16
click at [235, 289] on input "****" at bounding box center [261, 289] width 67 height 16
click at [254, 289] on input "****" at bounding box center [261, 289] width 67 height 16
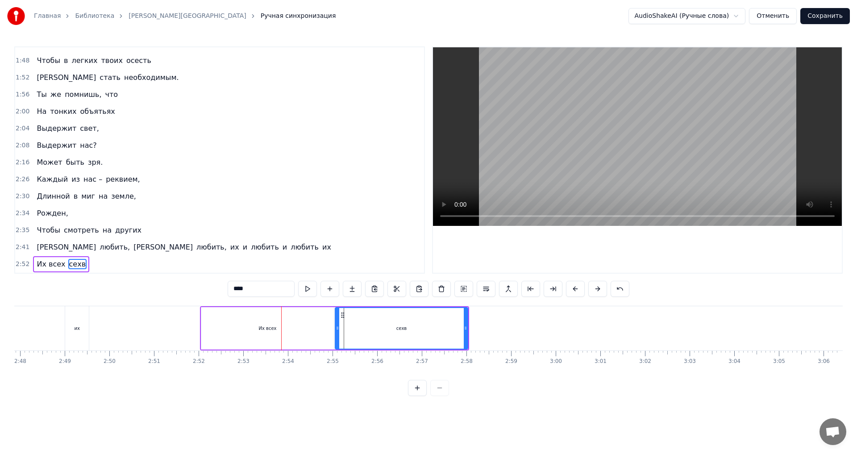
click at [254, 289] on input "****" at bounding box center [261, 289] width 67 height 16
click at [50, 265] on span "Их всех" at bounding box center [51, 264] width 30 height 10
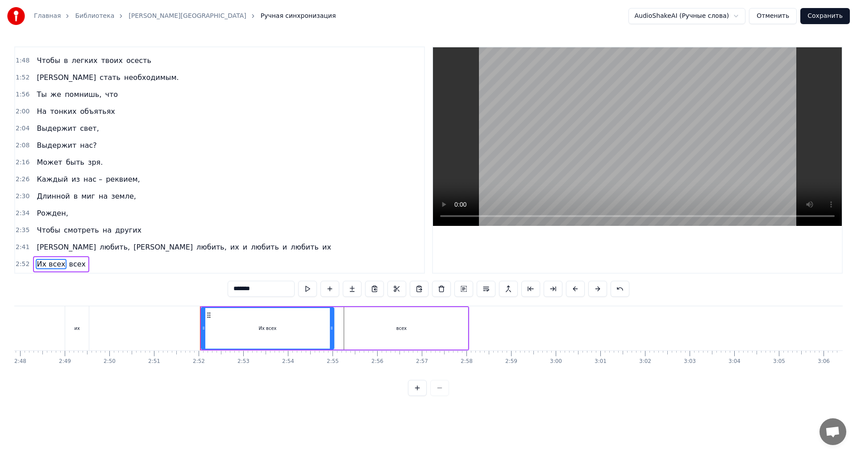
click at [262, 292] on input "*******" at bounding box center [261, 289] width 67 height 16
drag, startPoint x: 332, startPoint y: 332, endPoint x: 219, endPoint y: 342, distance: 113.4
click at [219, 342] on div at bounding box center [219, 328] width 4 height 41
click at [355, 326] on div "всех" at bounding box center [401, 328] width 133 height 42
type input "****"
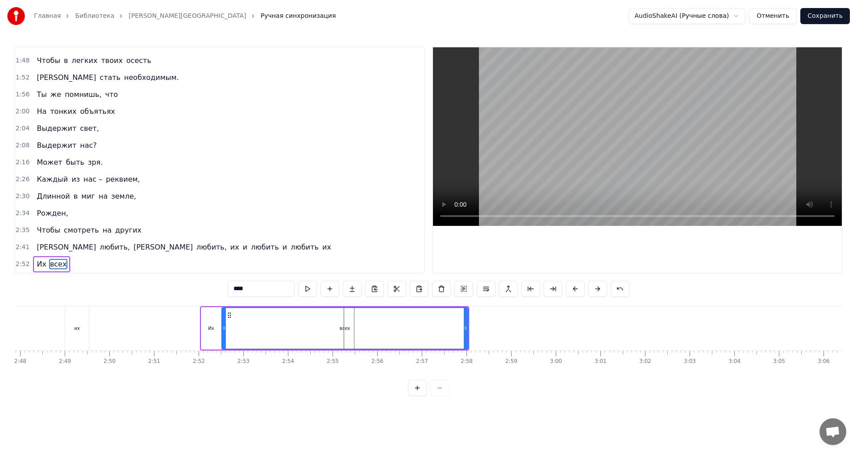
drag, startPoint x: 338, startPoint y: 330, endPoint x: 224, endPoint y: 341, distance: 114.4
click at [224, 341] on div at bounding box center [224, 328] width 4 height 41
drag, startPoint x: 450, startPoint y: 336, endPoint x: 328, endPoint y: 343, distance: 122.1
click at [328, 343] on div at bounding box center [329, 328] width 4 height 41
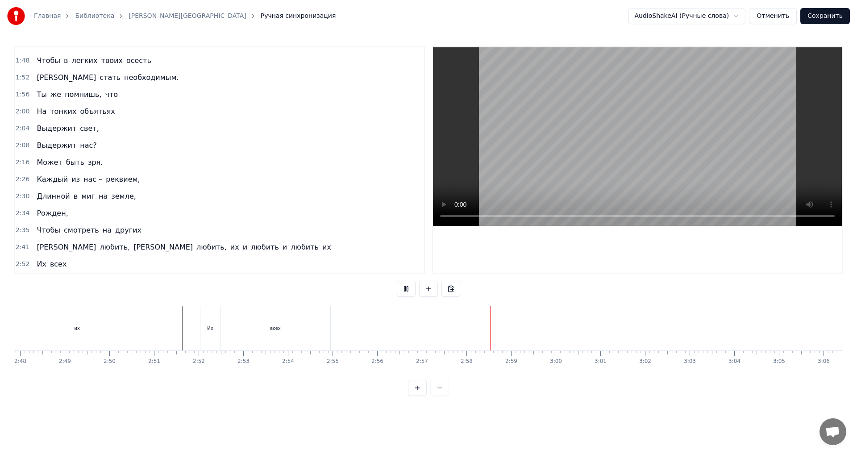
click at [819, 17] on button "Сохранить" at bounding box center [826, 16] width 50 height 16
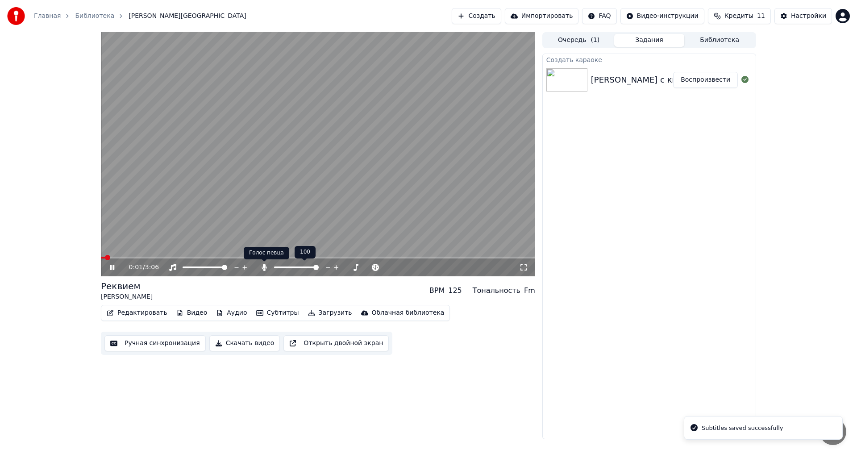
click at [263, 269] on icon at bounding box center [264, 267] width 9 height 7
click at [323, 213] on video at bounding box center [318, 154] width 435 height 244
click at [590, 42] on button "Очередь ( 1 )" at bounding box center [579, 40] width 71 height 13
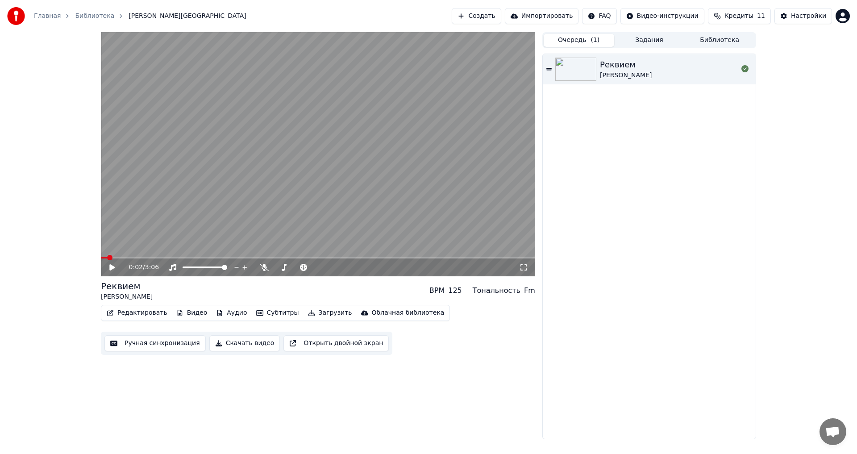
click at [639, 71] on div "[PERSON_NAME]" at bounding box center [669, 68] width 138 height 21
click at [264, 213] on video at bounding box center [318, 154] width 435 height 244
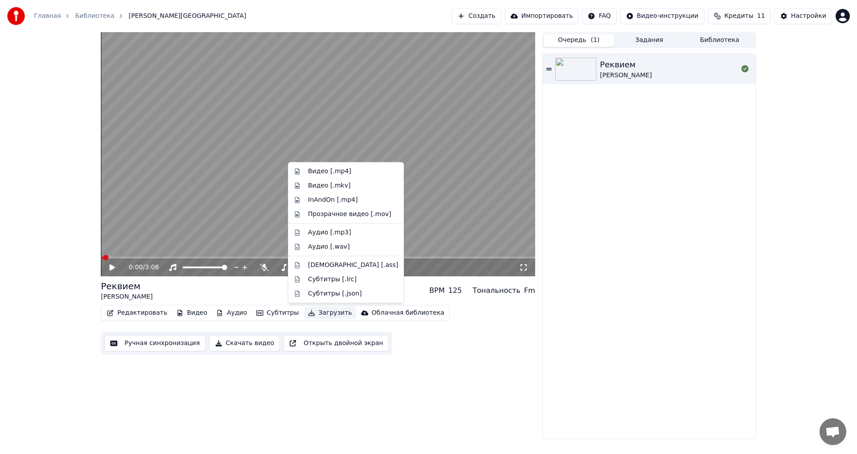
click at [310, 313] on button "Загрузить" at bounding box center [330, 313] width 51 height 13
click at [330, 174] on div "Видео [.mp4]" at bounding box center [329, 171] width 43 height 9
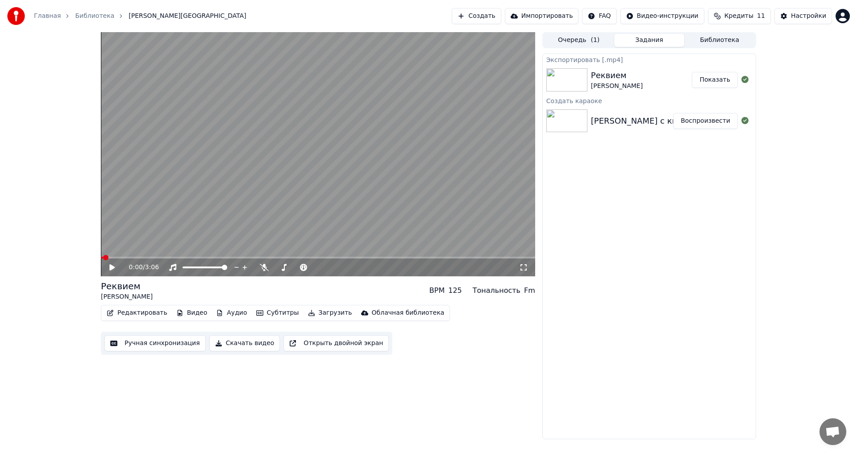
click at [719, 79] on button "Показать" at bounding box center [715, 80] width 46 height 16
